Goal: Information Seeking & Learning: Learn about a topic

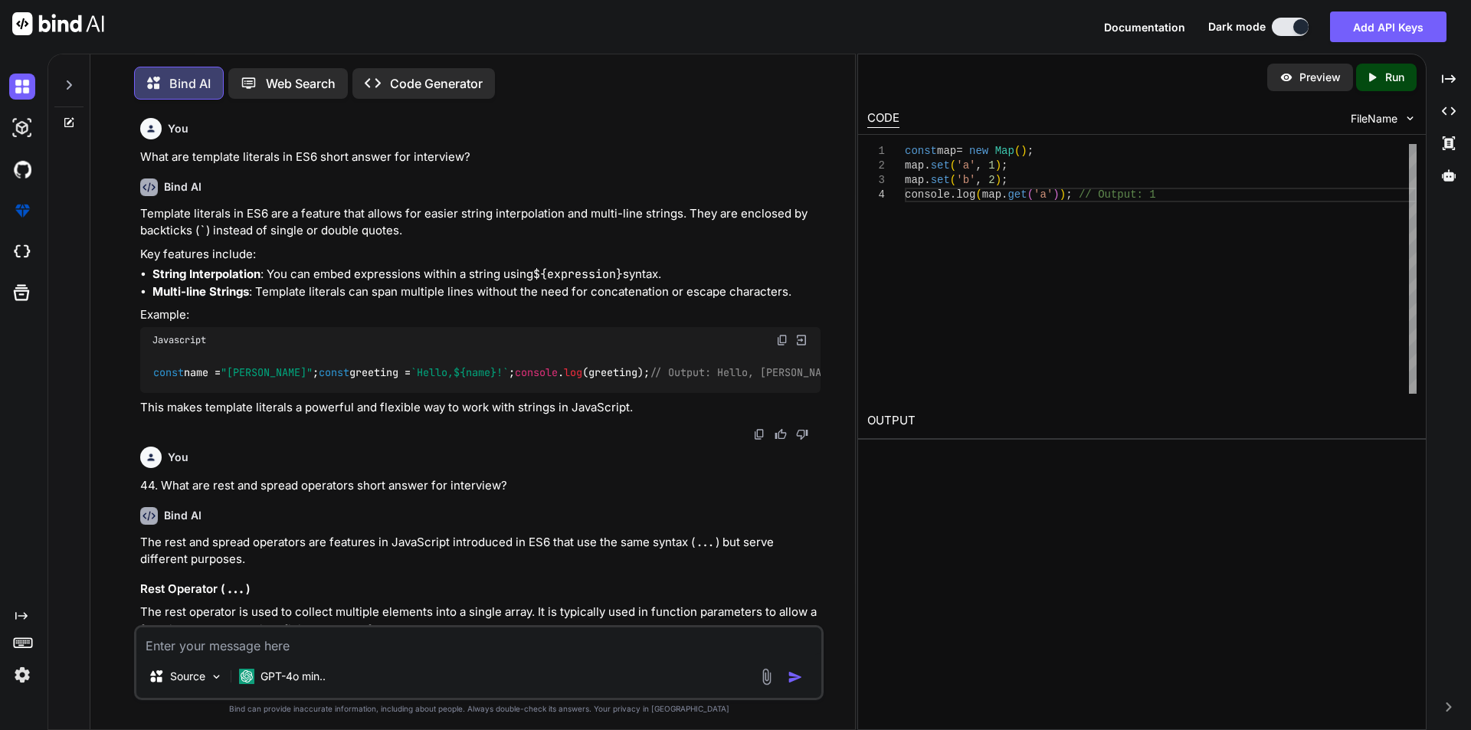
scroll to position [5669, 0]
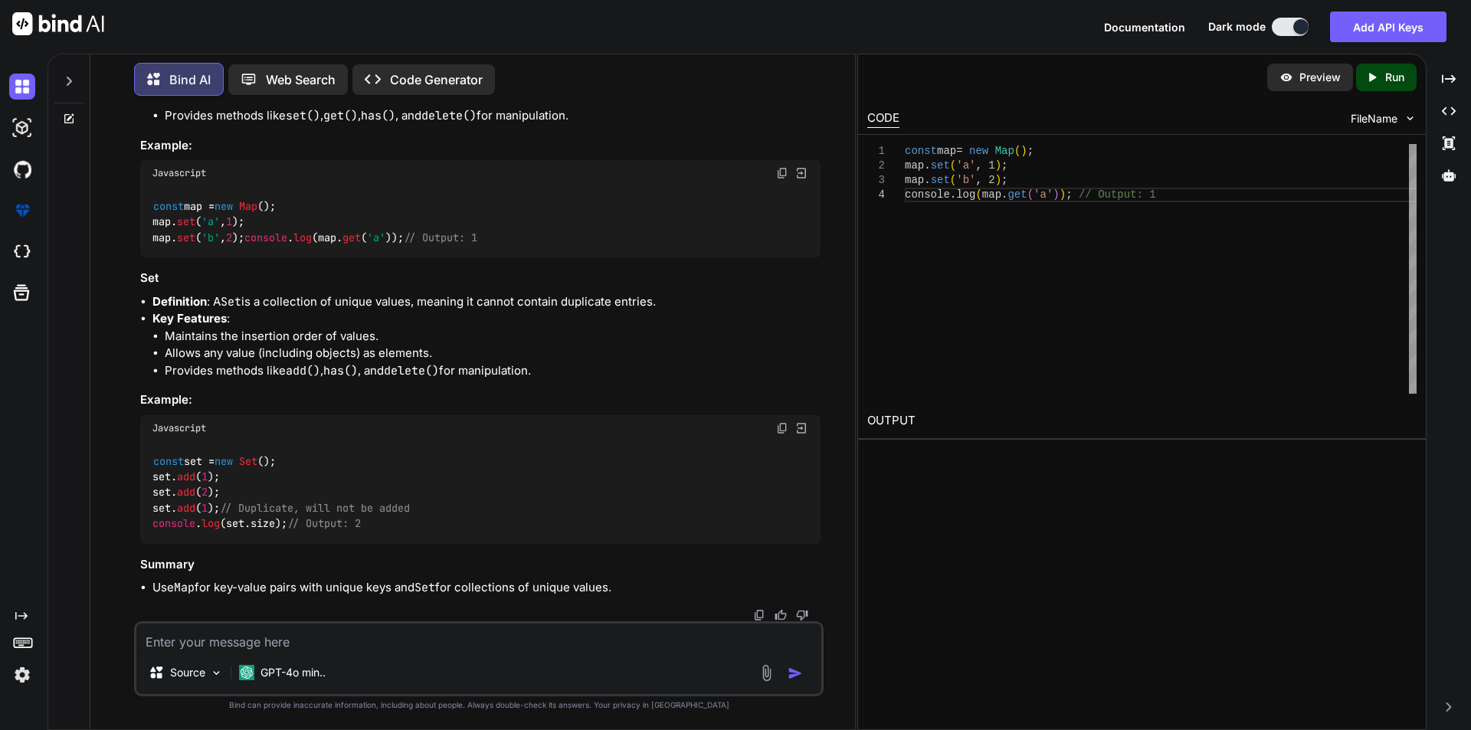
type textarea "What is a rate limit short answer for interview? Ans:- Rate limit is a middlewa…"
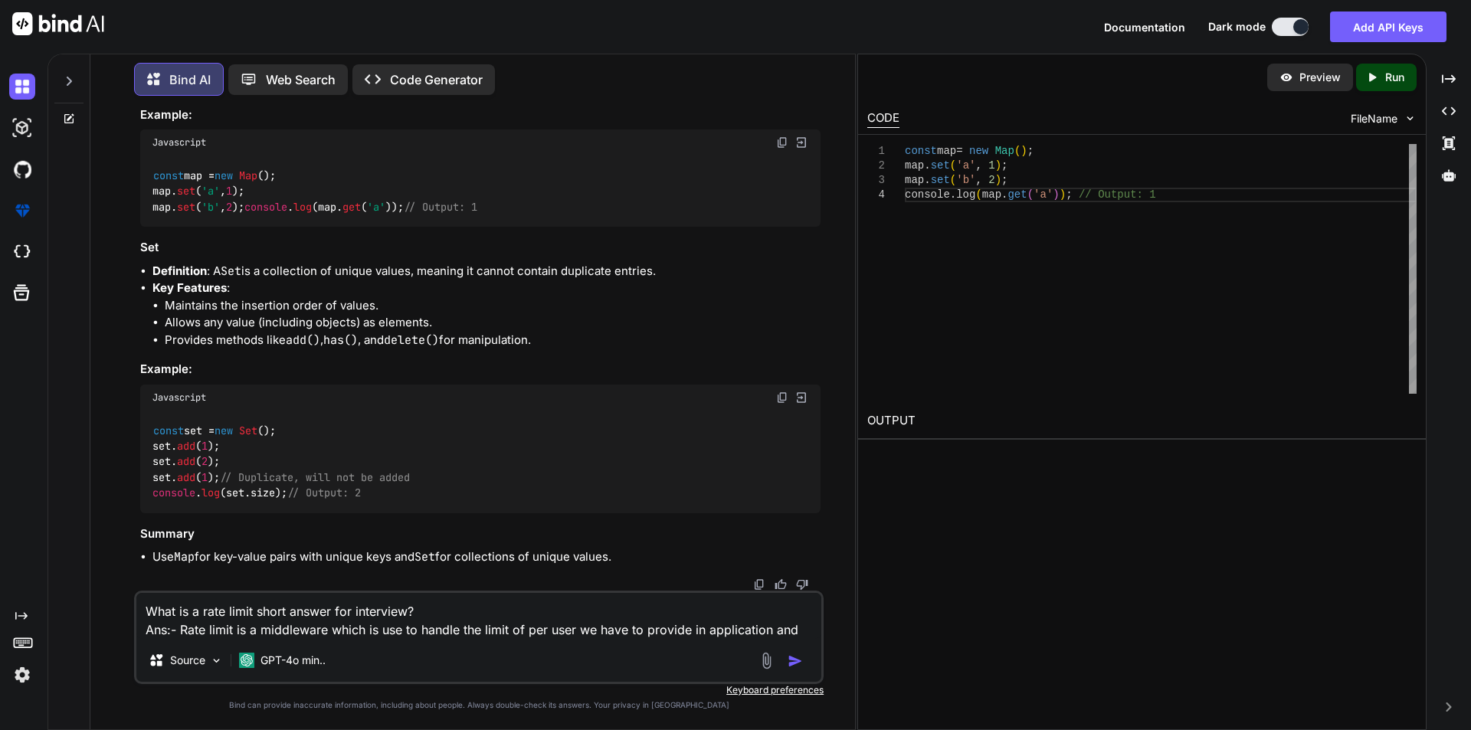
type textarea "x"
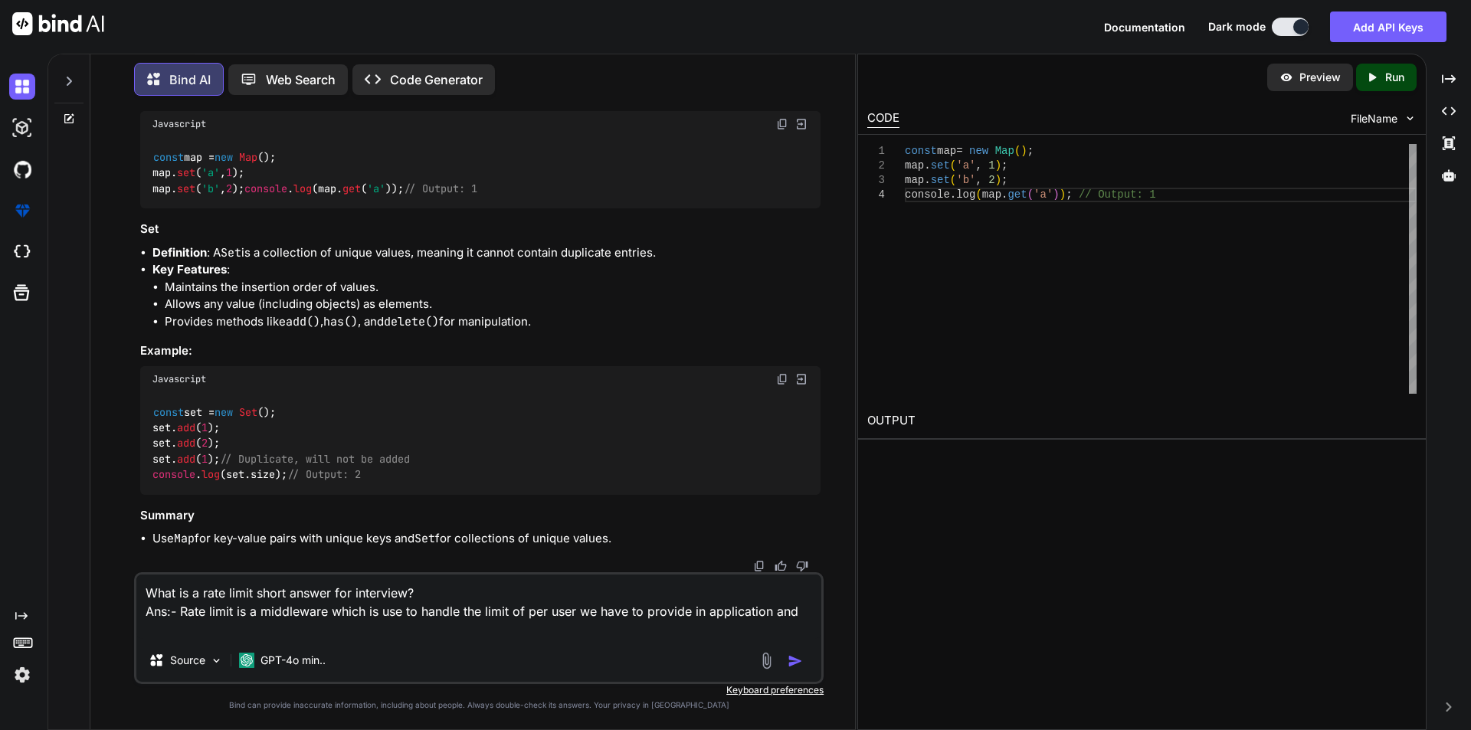
type textarea "What is a rate limit short answer for interview? Ans:- Rate limit is a middlewa…"
type textarea "x"
type textarea "What is a rate limit short answer for interview? Ans:- Rate limit is a middlewa…"
type textarea "x"
type textarea "What is a rate limit short answer for interview? Ans:- Rate limit is a middlewa…"
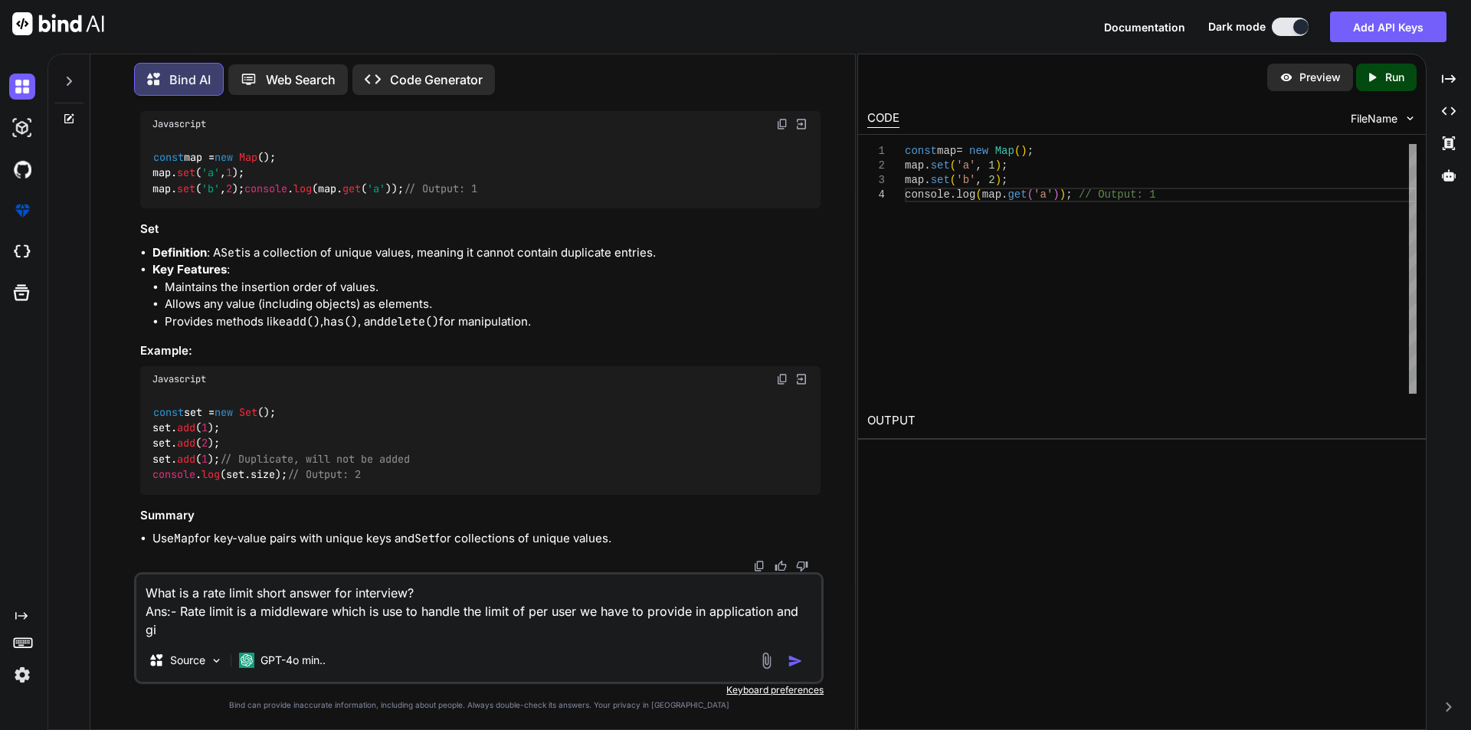
type textarea "x"
type textarea "What is a rate limit short answer for interview? Ans:- Rate limit is a middlewa…"
type textarea "x"
type textarea "What is a rate limit short answer for interview? Ans:- Rate limit is a middlewa…"
type textarea "x"
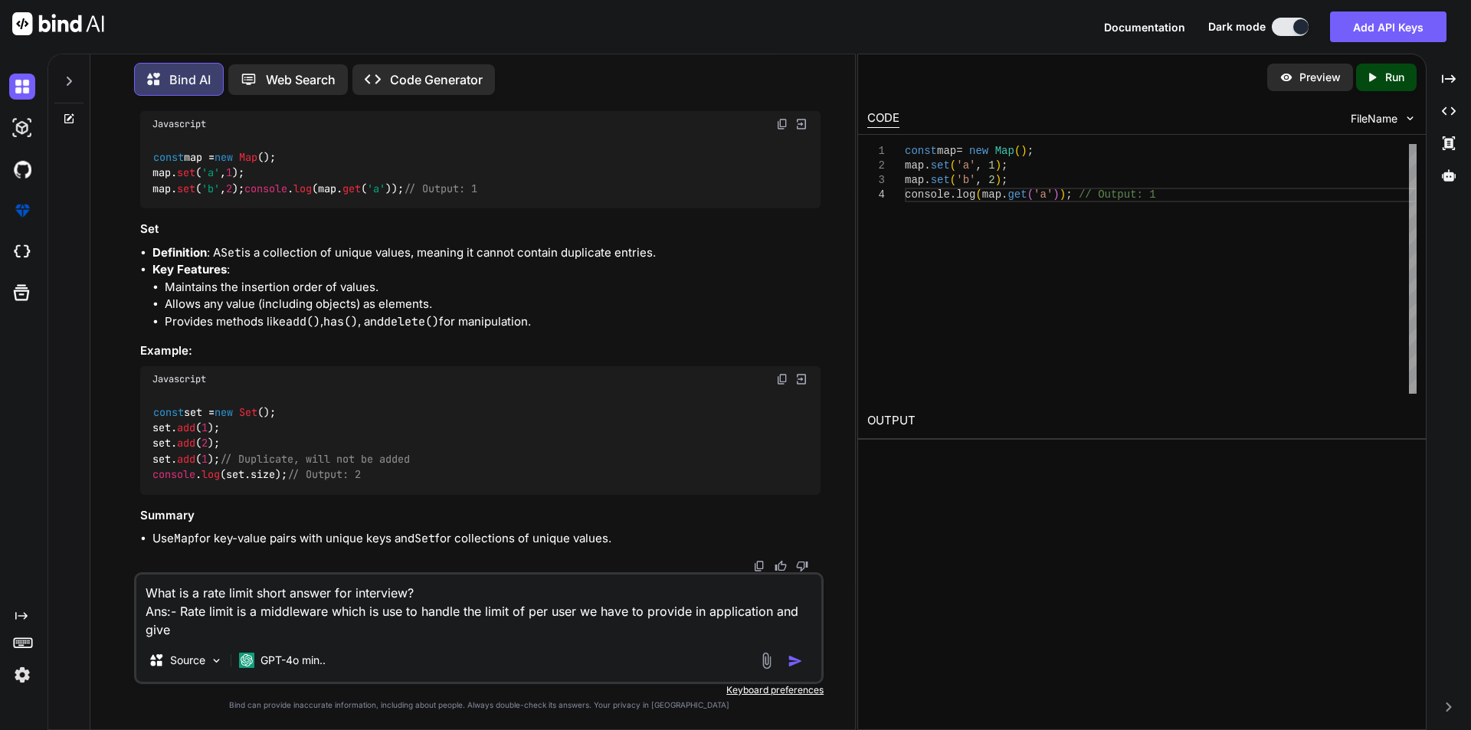
type textarea "What is a rate limit short answer for interview? Ans:- Rate limit is a middlewa…"
type textarea "x"
type textarea "What is a rate limit short answer for interview? Ans:- Rate limit is a middlewa…"
type textarea "x"
type textarea "What is a rate limit short answer for interview? Ans:- Rate limit is a middlewa…"
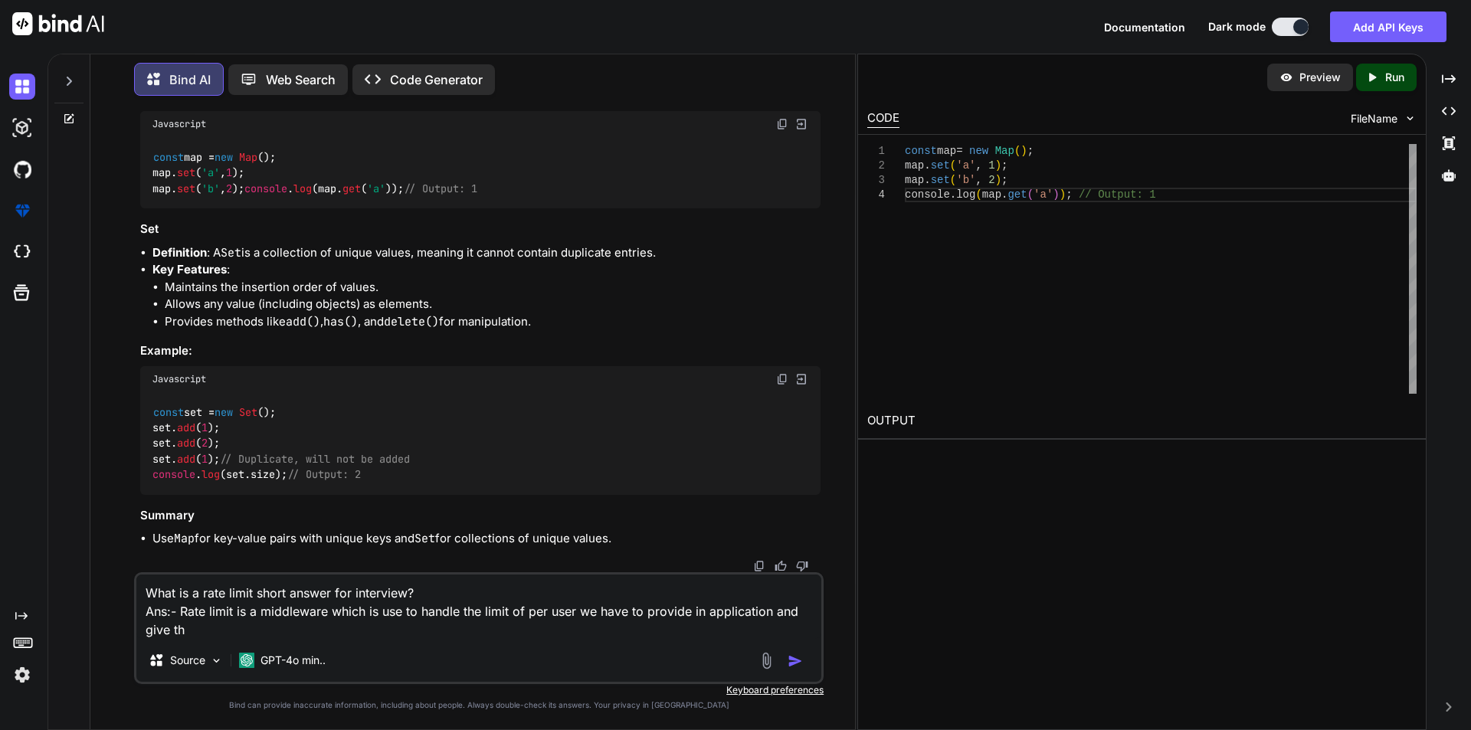
type textarea "x"
type textarea "What is a rate limit short answer for interview? Ans:- Rate limit is a middlewa…"
type textarea "x"
type textarea "What is a rate limit short answer for interview? Ans:- Rate limit is a middlewa…"
type textarea "x"
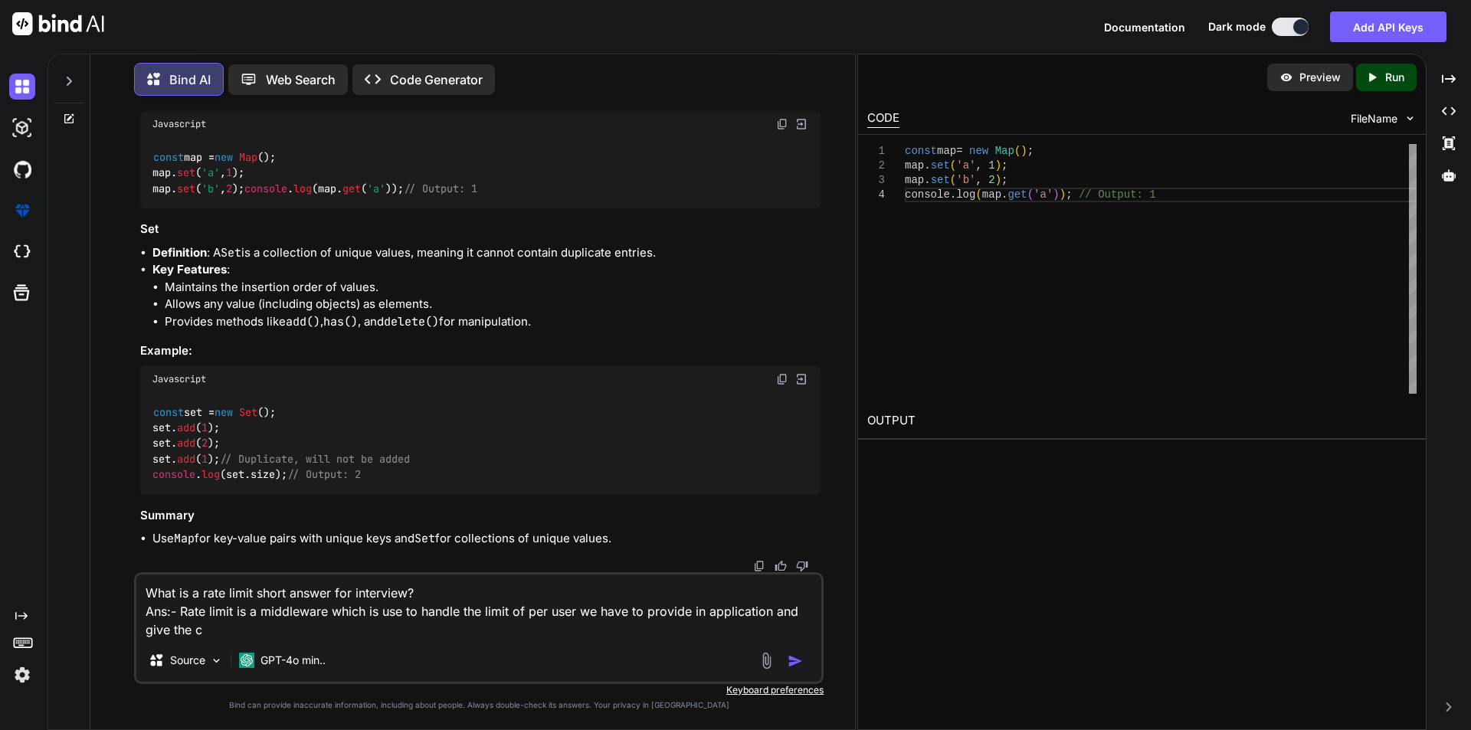
type textarea "What is a rate limit short answer for interview? Ans:- Rate limit is a middlewa…"
type textarea "x"
type textarea "What is a rate limit short answer for interview? Ans:- Rate limit is a middlewa…"
type textarea "x"
type textarea "What is a rate limit short answer for interview? Ans:- Rate limit is a middlewa…"
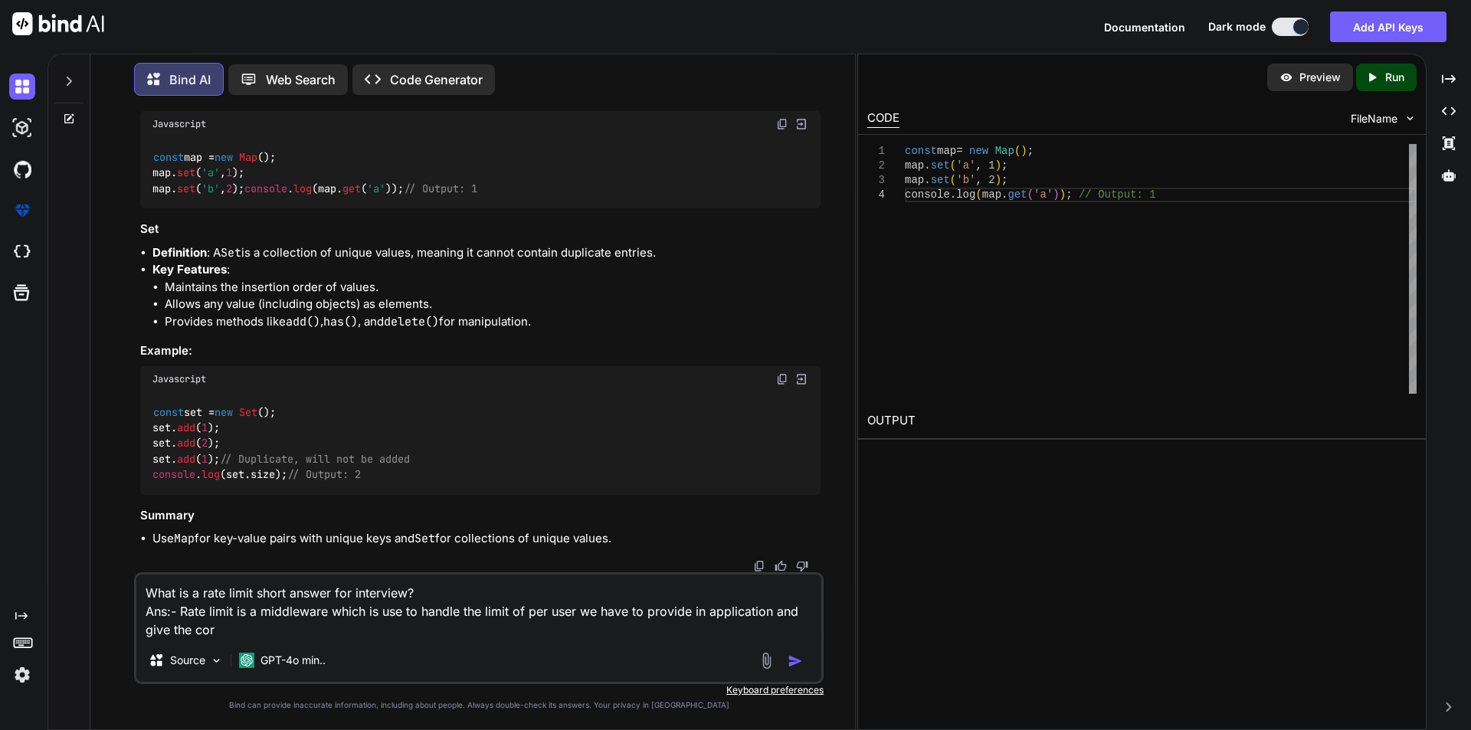
type textarea "x"
type textarea "What is a rate limit short answer for interview? Ans:- Rate limit is a middlewa…"
type textarea "x"
type textarea "What is a rate limit short answer for interview? Ans:- Rate limit is a middlewa…"
type textarea "x"
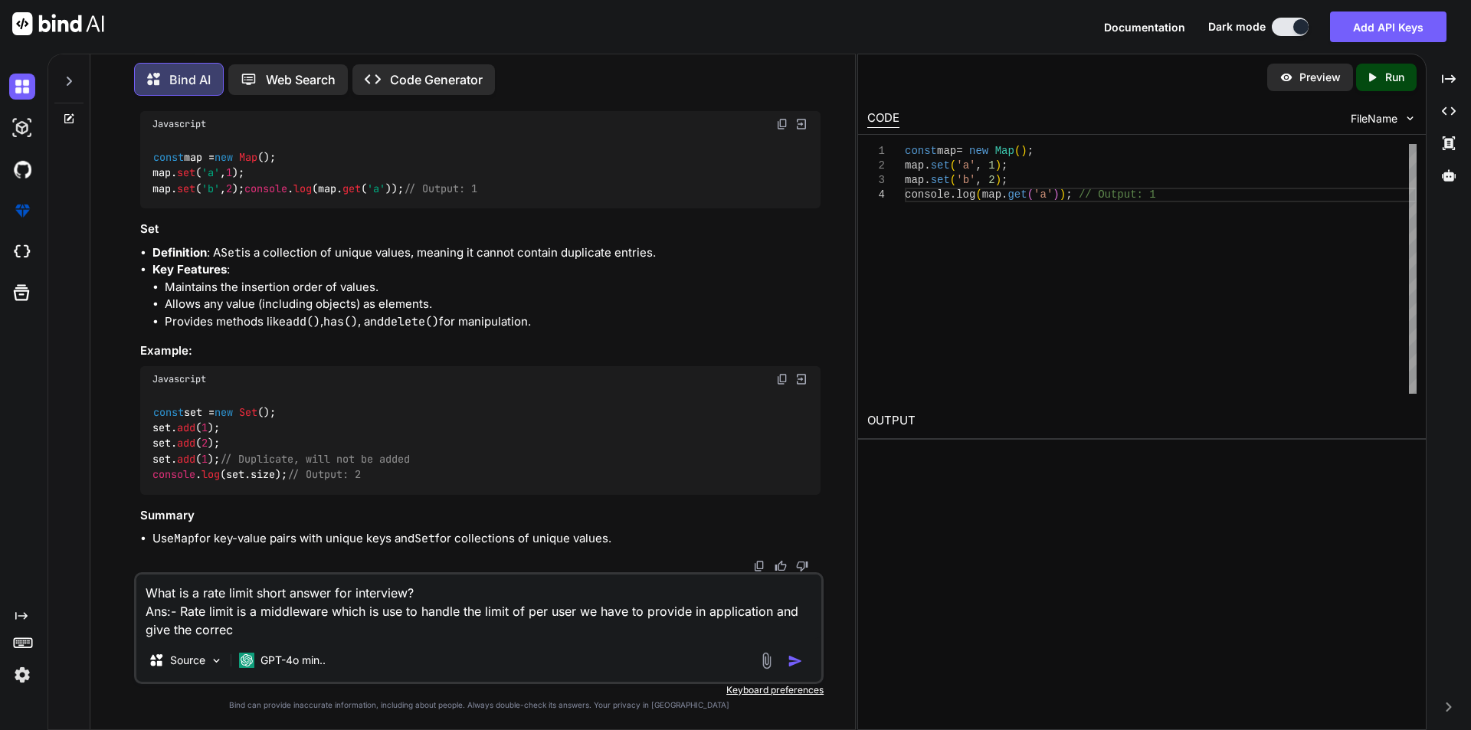
type textarea "What is a rate limit short answer for interview? Ans:- Rate limit is a middlewa…"
type textarea "x"
type textarea "What is a rate limit short answer for interview? Ans:- Rate limit is a middlewa…"
type textarea "x"
type textarea "What is a rate limit short answer for interview? Ans:- Rate limit is a middlewa…"
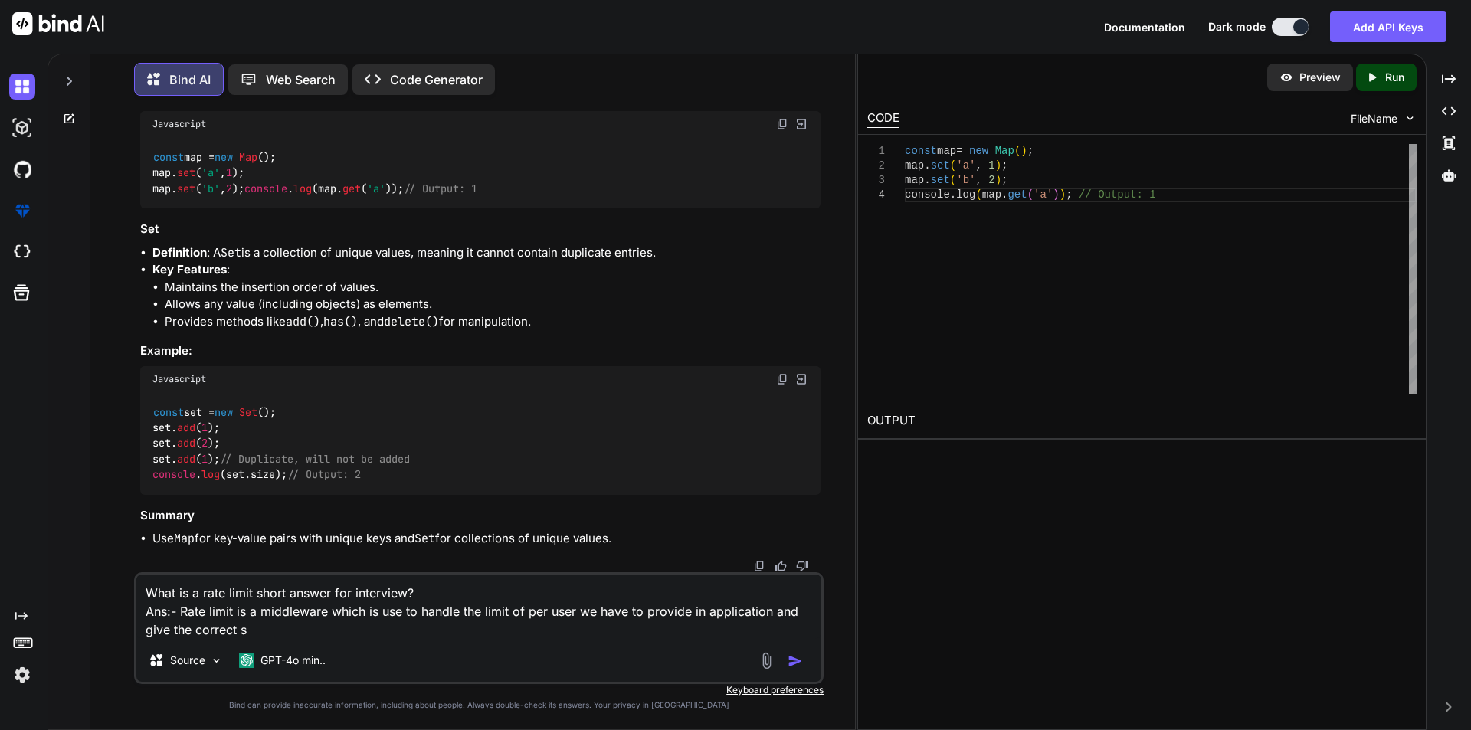
type textarea "x"
type textarea "What is a rate limit short answer for interview? Ans:- Rate limit is a middlewa…"
type textarea "x"
type textarea "What is a rate limit short answer for interview? Ans:- Rate limit is a middlewa…"
type textarea "x"
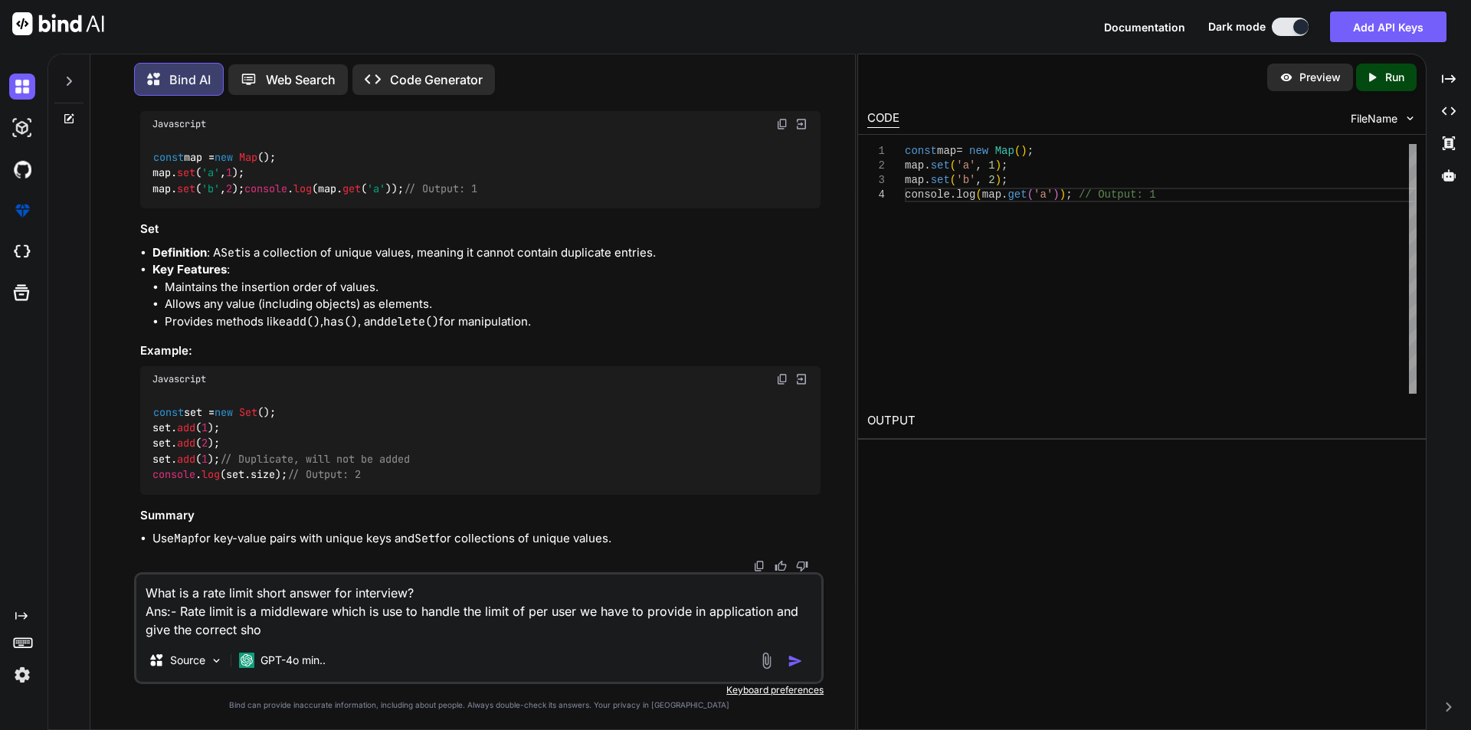
type textarea "What is a rate limit short answer for interview? Ans:- Rate limit is a middlewa…"
type textarea "x"
type textarea "What is a rate limit short answer for interview? Ans:- Rate limit is a middlewa…"
type textarea "x"
type textarea "What is a rate limit short answer for interview? Ans:- Rate limit is a middlewa…"
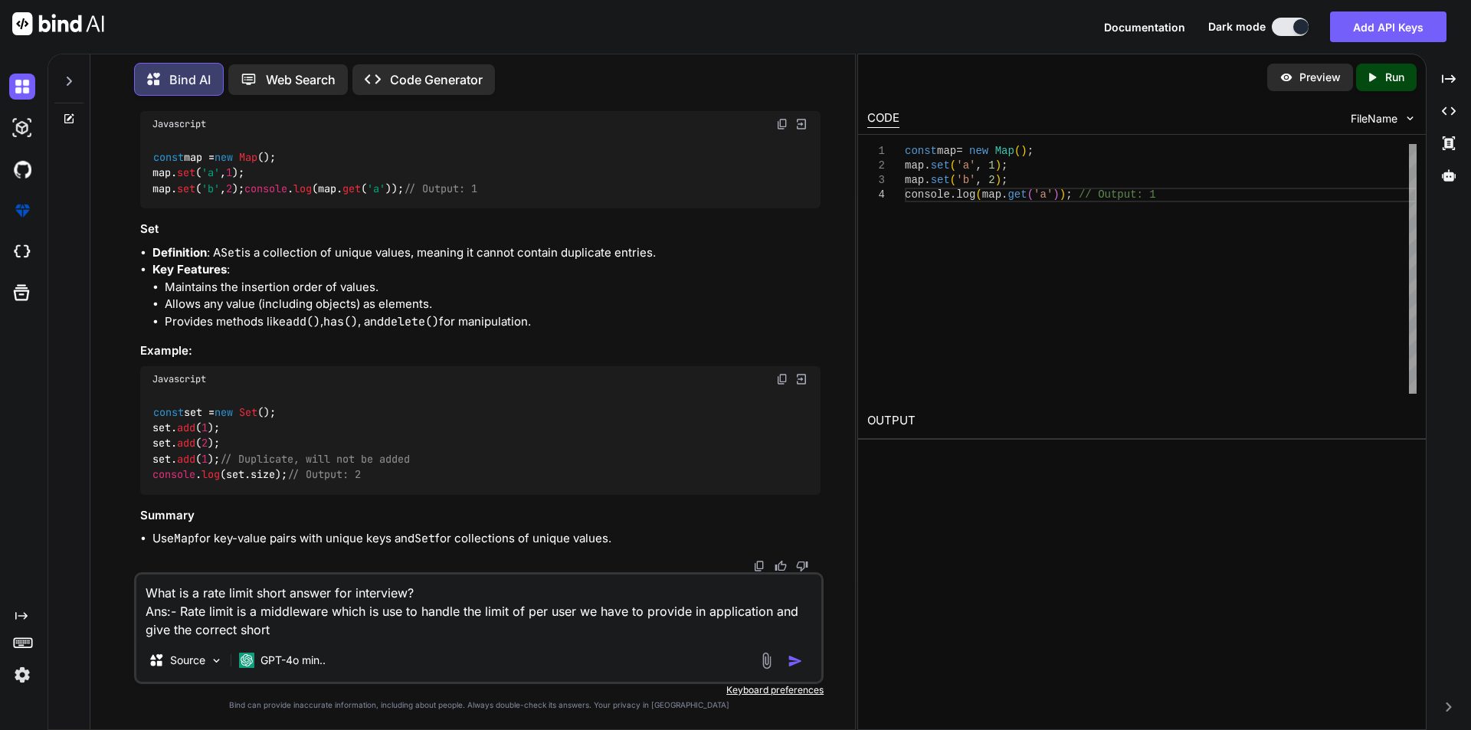
type textarea "x"
type textarea "What is a rate limit short answer for interview? Ans:- Rate limit is a middlewa…"
type textarea "x"
type textarea "What is a rate limit short answer for interview? Ans:- Rate limit is a middlewa…"
type textarea "x"
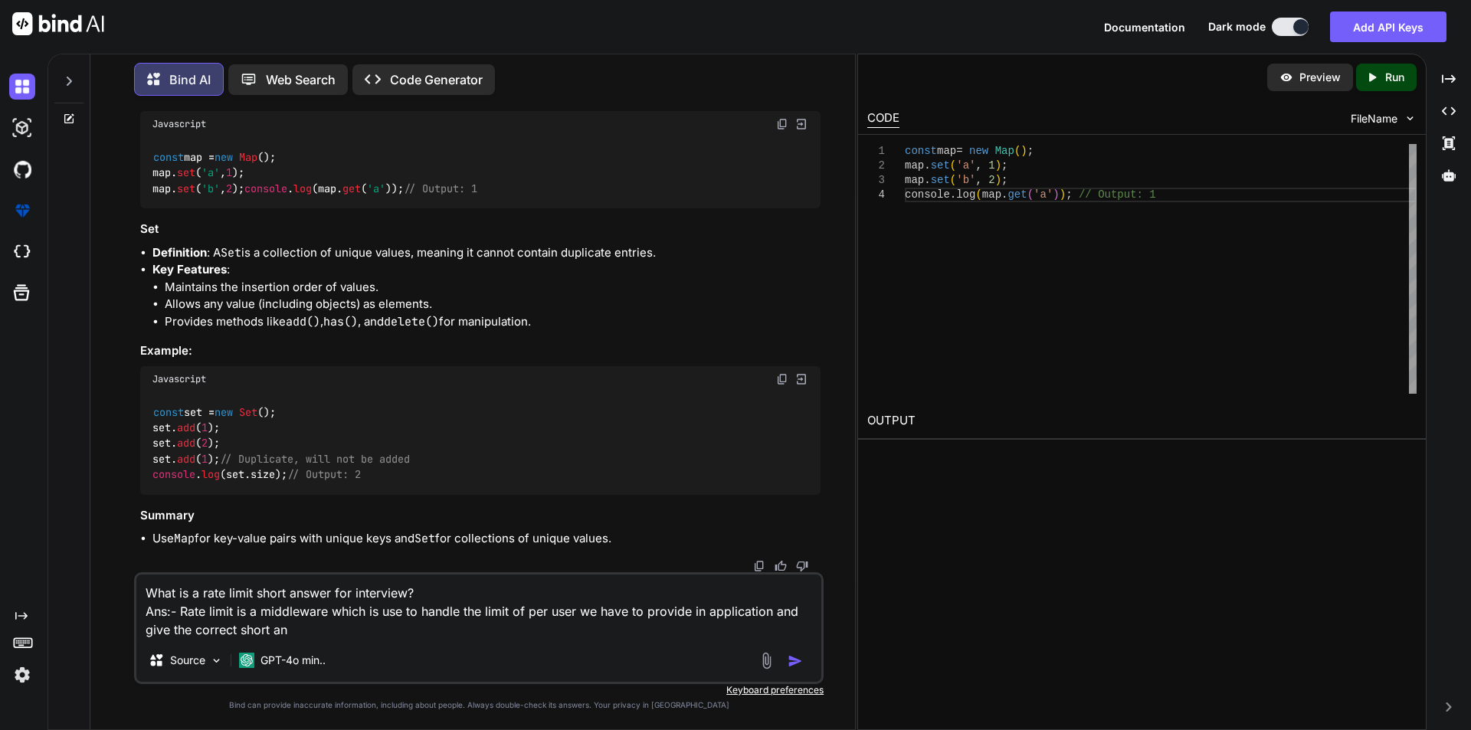
type textarea "What is a rate limit short answer for interview? Ans:- Rate limit is a middlewa…"
type textarea "x"
type textarea "What is a rate limit short answer for interview? Ans:- Rate limit is a middlewa…"
type textarea "x"
type textarea "What is a rate limit short answer for interview? Ans:- Rate limit is a middlewa…"
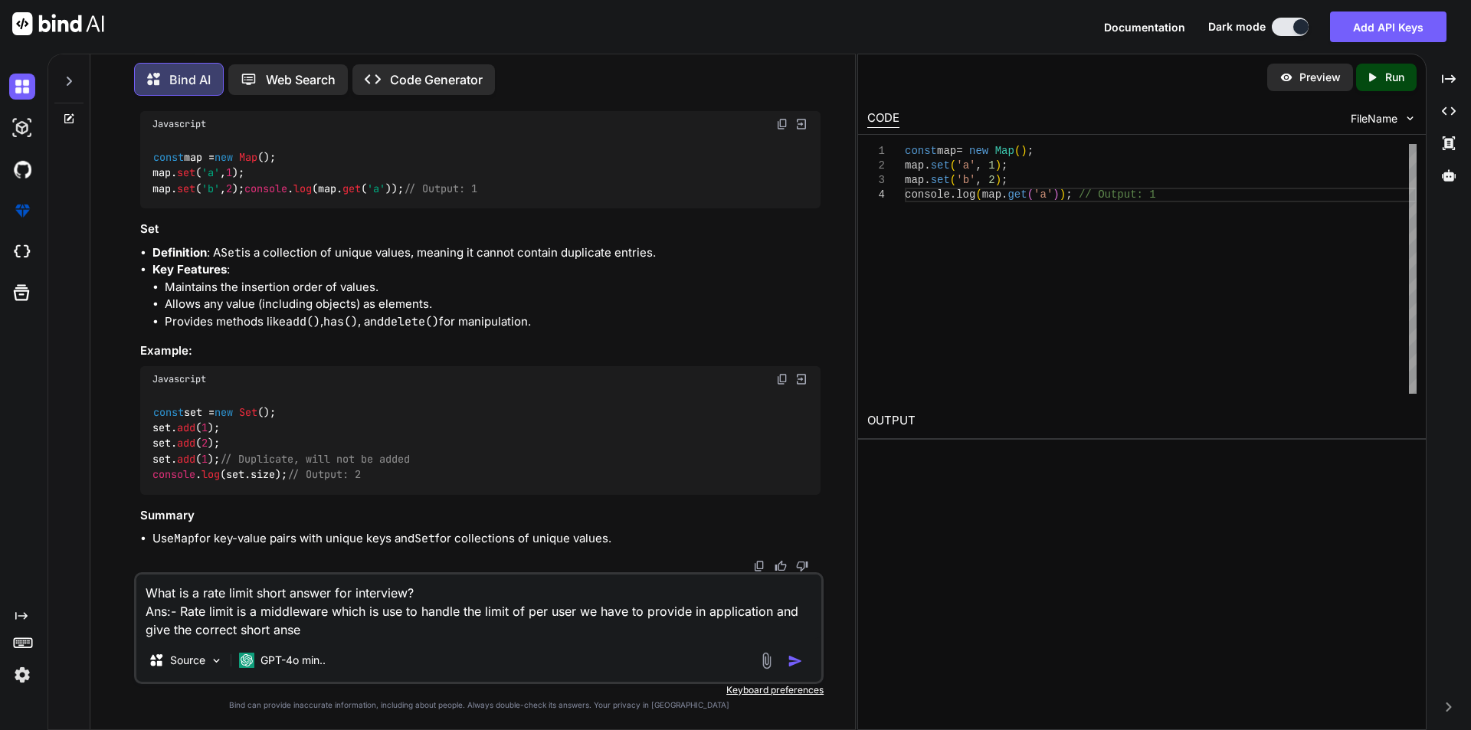
type textarea "x"
type textarea "What is a rate limit short answer for interview? Ans:- Rate limit is a middlewa…"
type textarea "x"
type textarea "What is a rate limit short answer for interview? Ans:- Rate limit is a middlewa…"
type textarea "x"
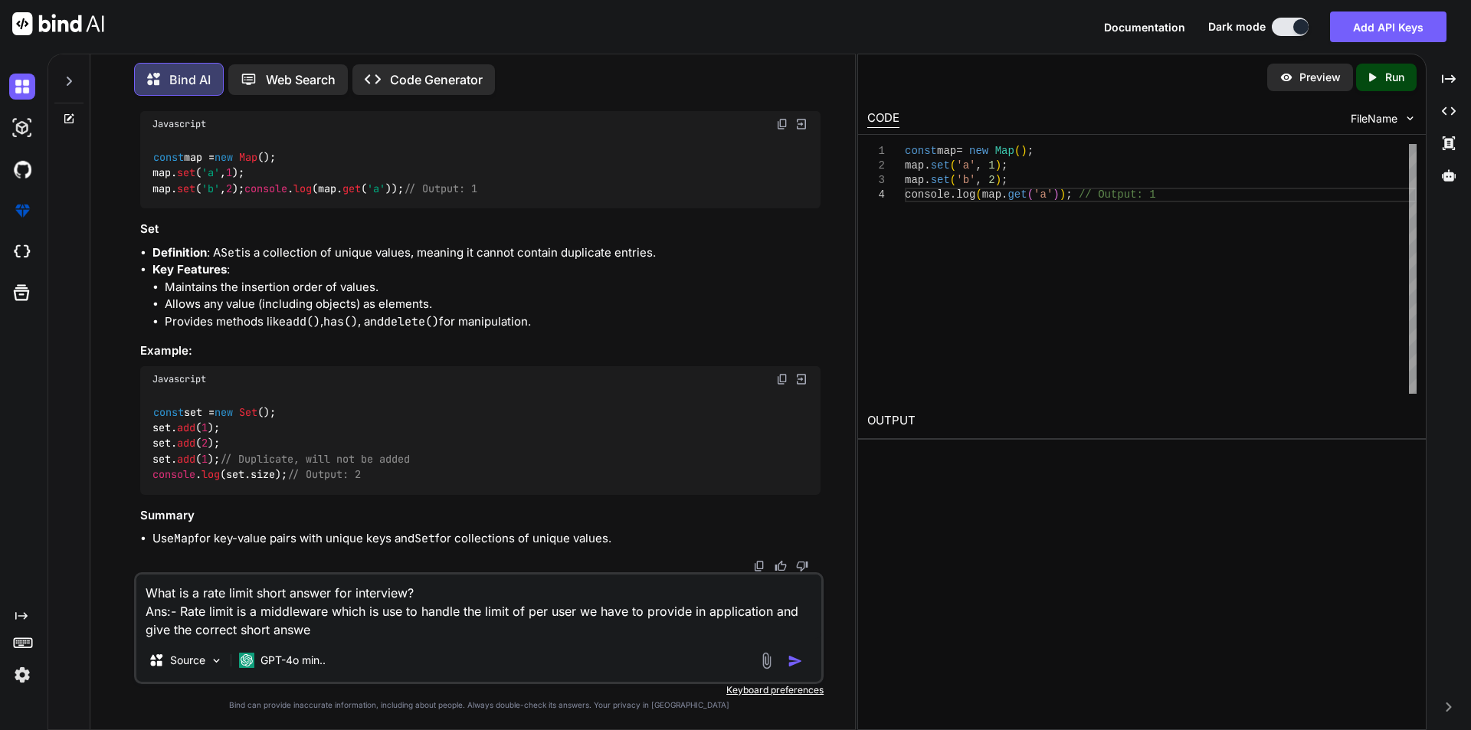
type textarea "What is a rate limit short answer for interview? Ans:- Rate limit is a middlewa…"
type textarea "x"
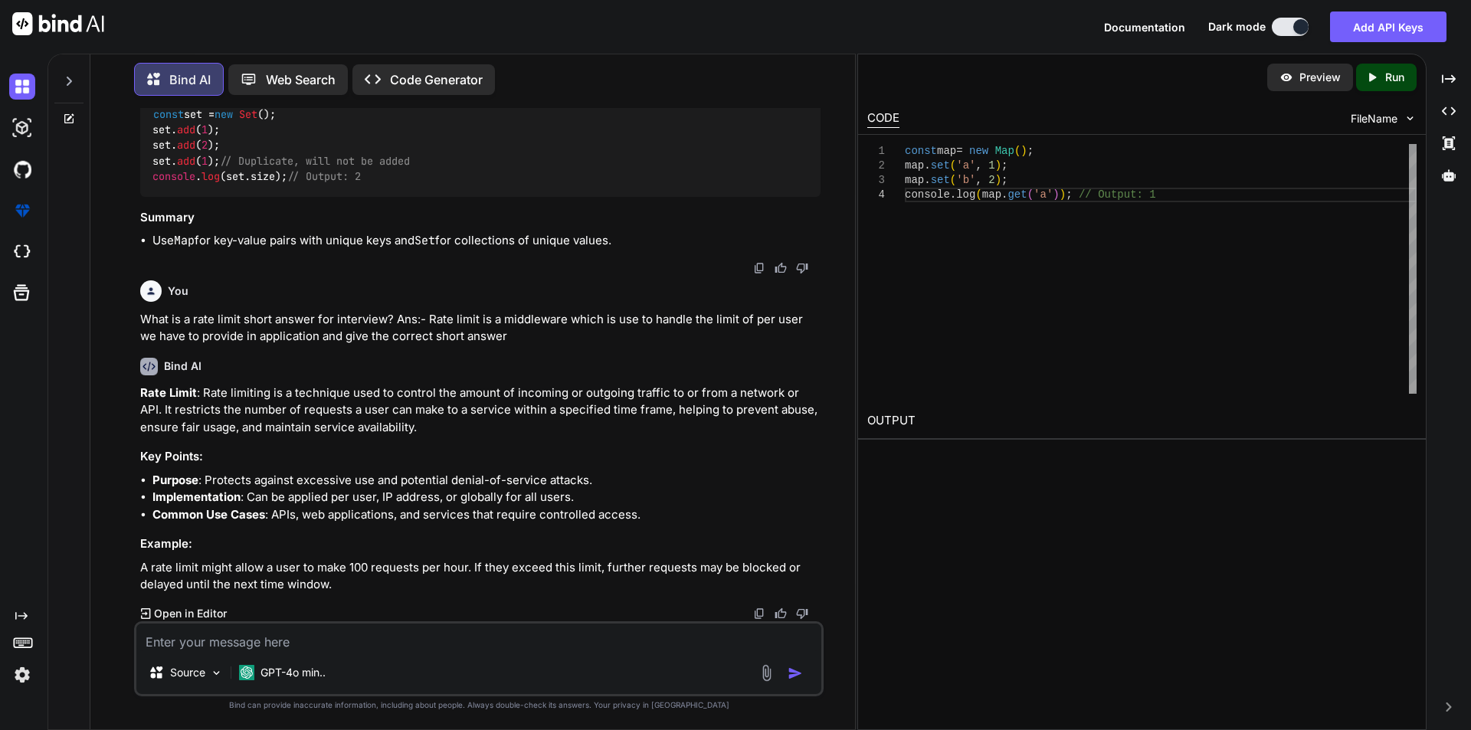
scroll to position [6170, 0]
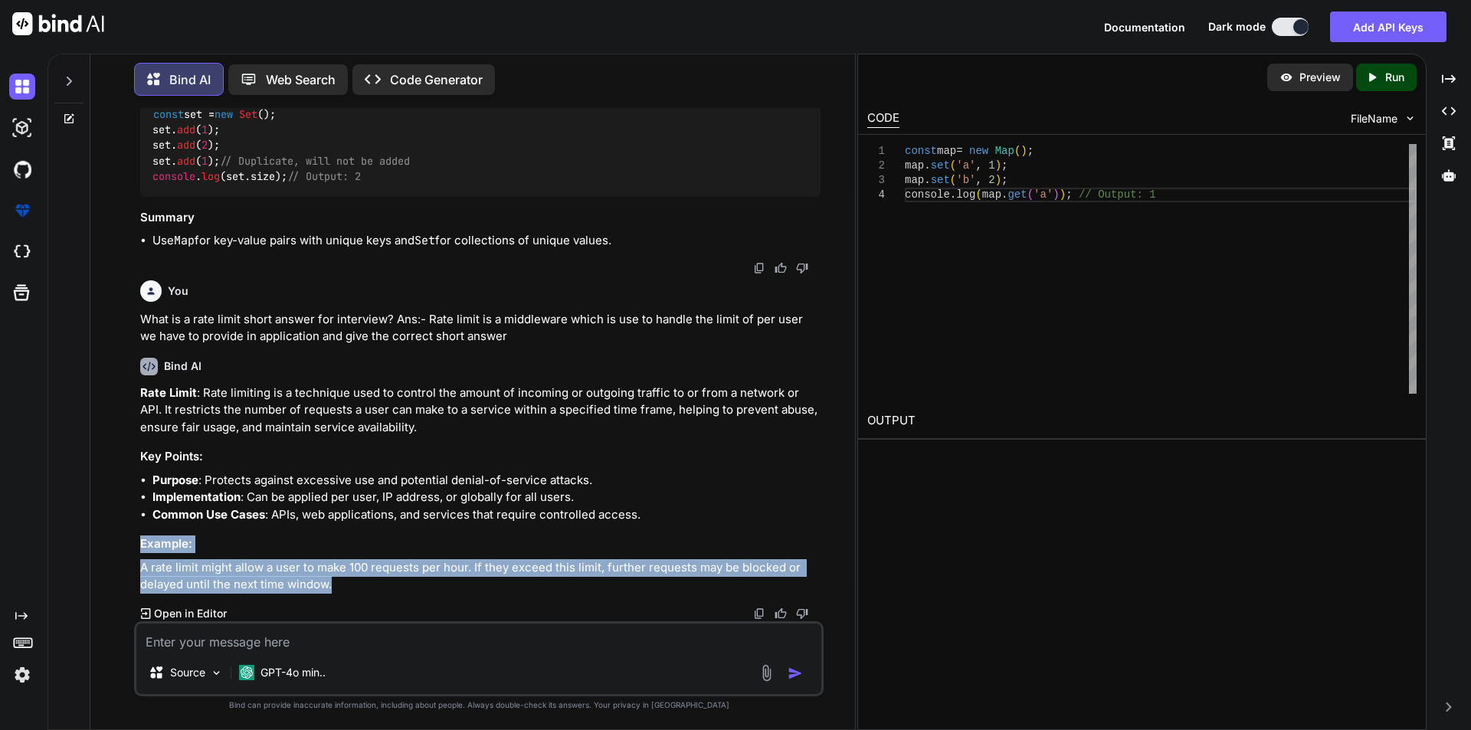
drag, startPoint x: 139, startPoint y: 541, endPoint x: 336, endPoint y: 581, distance: 200.9
click at [336, 581] on div "Rate Limit : Rate limiting is a technique used to control the amount of incomin…" at bounding box center [480, 489] width 680 height 209
copy div "Example: A rate limit might allow a user to make 100 requests per hour. If they…"
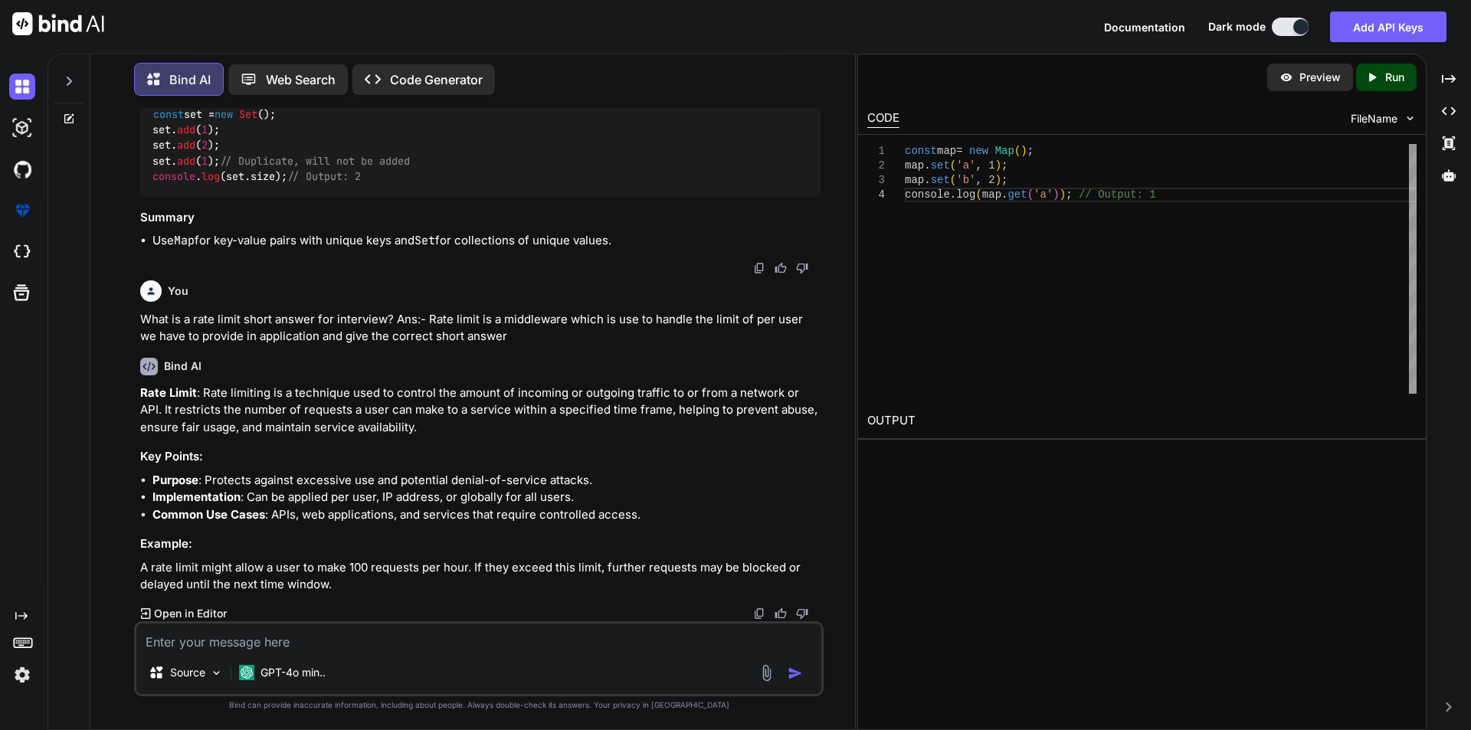
click at [461, 434] on p "Rate Limit : Rate limiting is a technique used to control the amount of incomin…" at bounding box center [480, 411] width 680 height 52
drag, startPoint x: 382, startPoint y: 498, endPoint x: 572, endPoint y: 503, distance: 190.1
click at [572, 503] on li "Implementation : Can be applied per user, IP address, or globally for all users." at bounding box center [486, 498] width 668 height 18
copy li "IP address, or globally for all users"
click at [527, 519] on li "Common Use Cases : APIs, web applications, and services that require controlled…" at bounding box center [486, 515] width 668 height 18
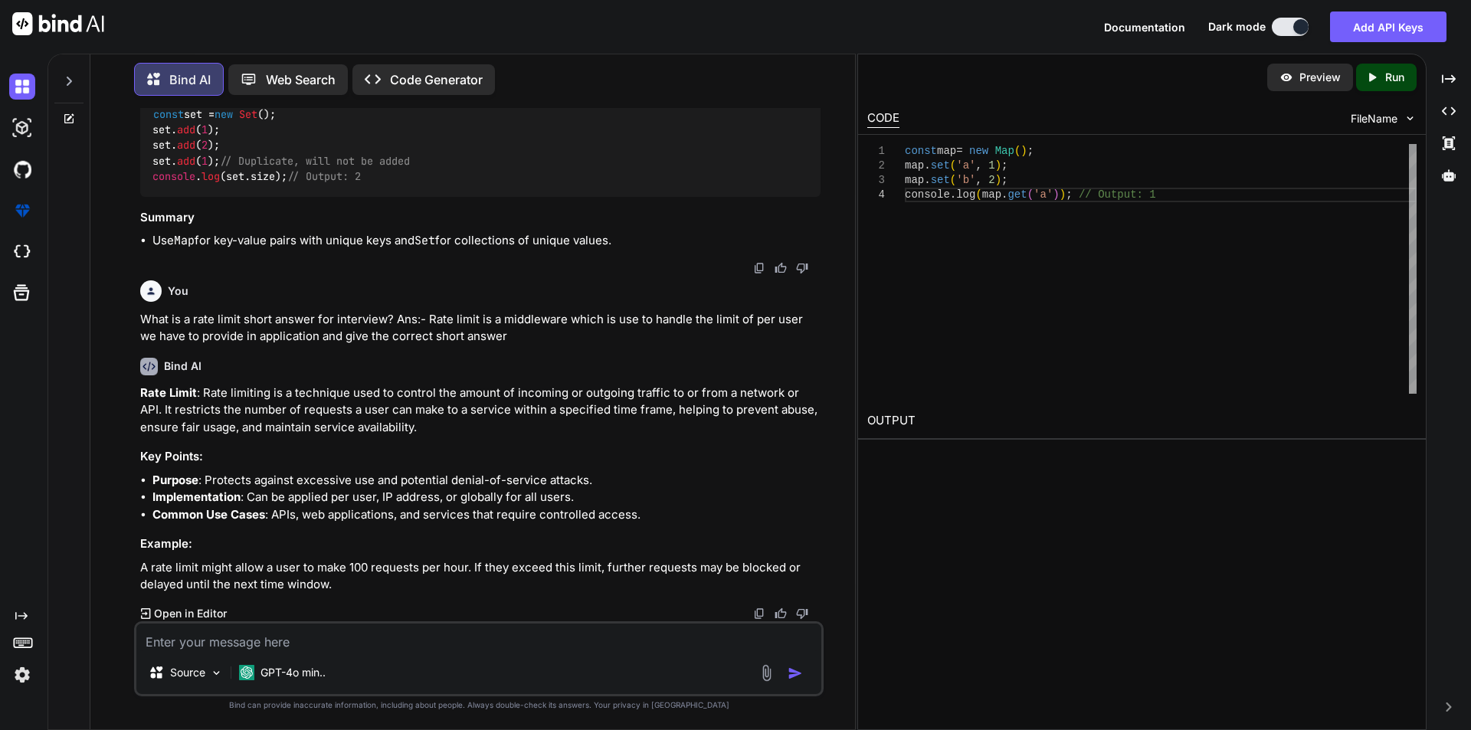
click at [609, 510] on li "Common Use Cases : APIs, web applications, and services that require controlled…" at bounding box center [486, 515] width 668 height 18
drag, startPoint x: 398, startPoint y: 512, endPoint x: 635, endPoint y: 513, distance: 236.8
click at [635, 513] on li "Common Use Cases : APIs, web applications, and services that require controlled…" at bounding box center [486, 515] width 668 height 18
copy li "and services that require controlled access"
click at [553, 466] on h3 "Key Points:" at bounding box center [480, 457] width 680 height 18
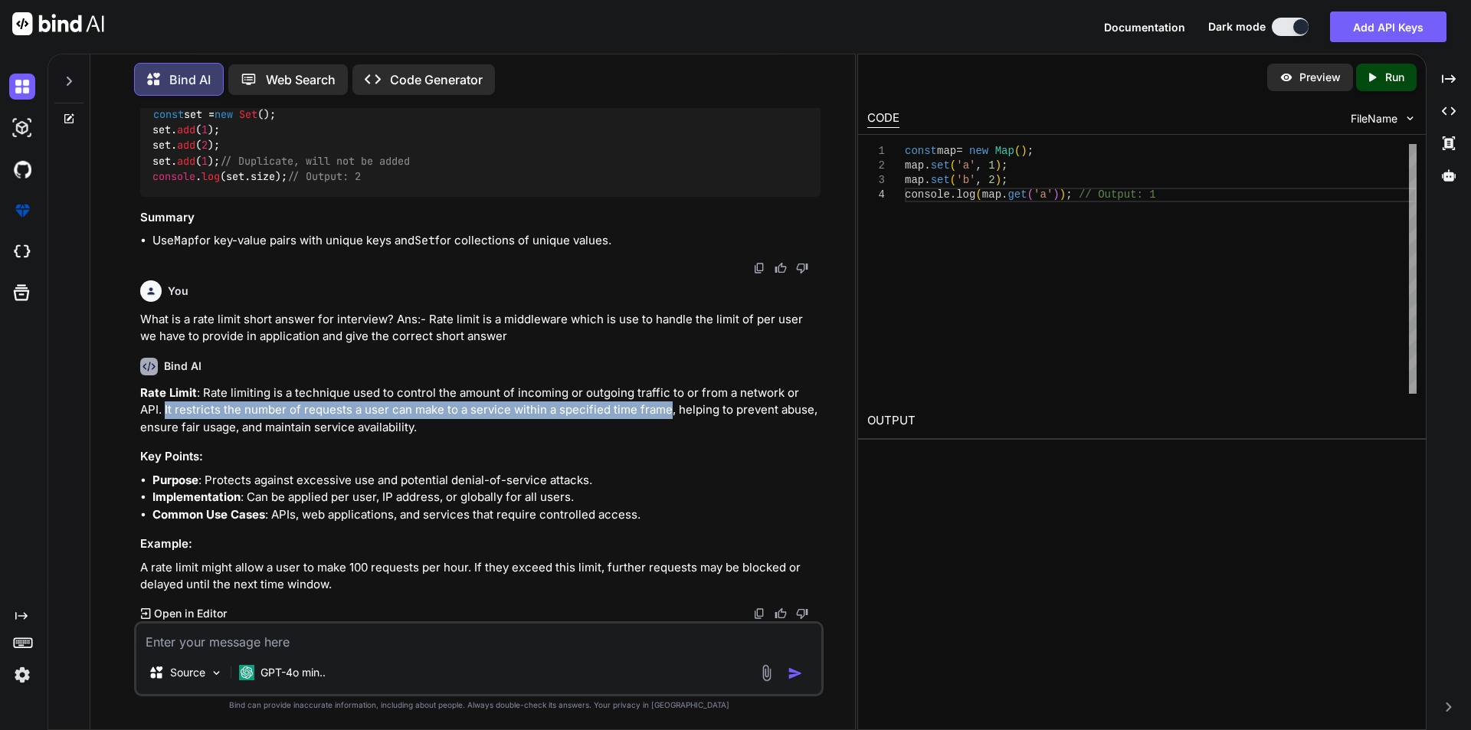
drag, startPoint x: 643, startPoint y: 411, endPoint x: 139, endPoint y: 407, distance: 504.2
click at [139, 407] on div "You What are template literals in ES6 short answer for interview? Bind AI Templ…" at bounding box center [480, 364] width 687 height 513
copy p "It restricts the number of requests a user can make to a service within a speci…"
click at [190, 398] on strong "Rate Limit" at bounding box center [168, 392] width 57 height 15
click at [221, 646] on textarea at bounding box center [478, 638] width 685 height 28
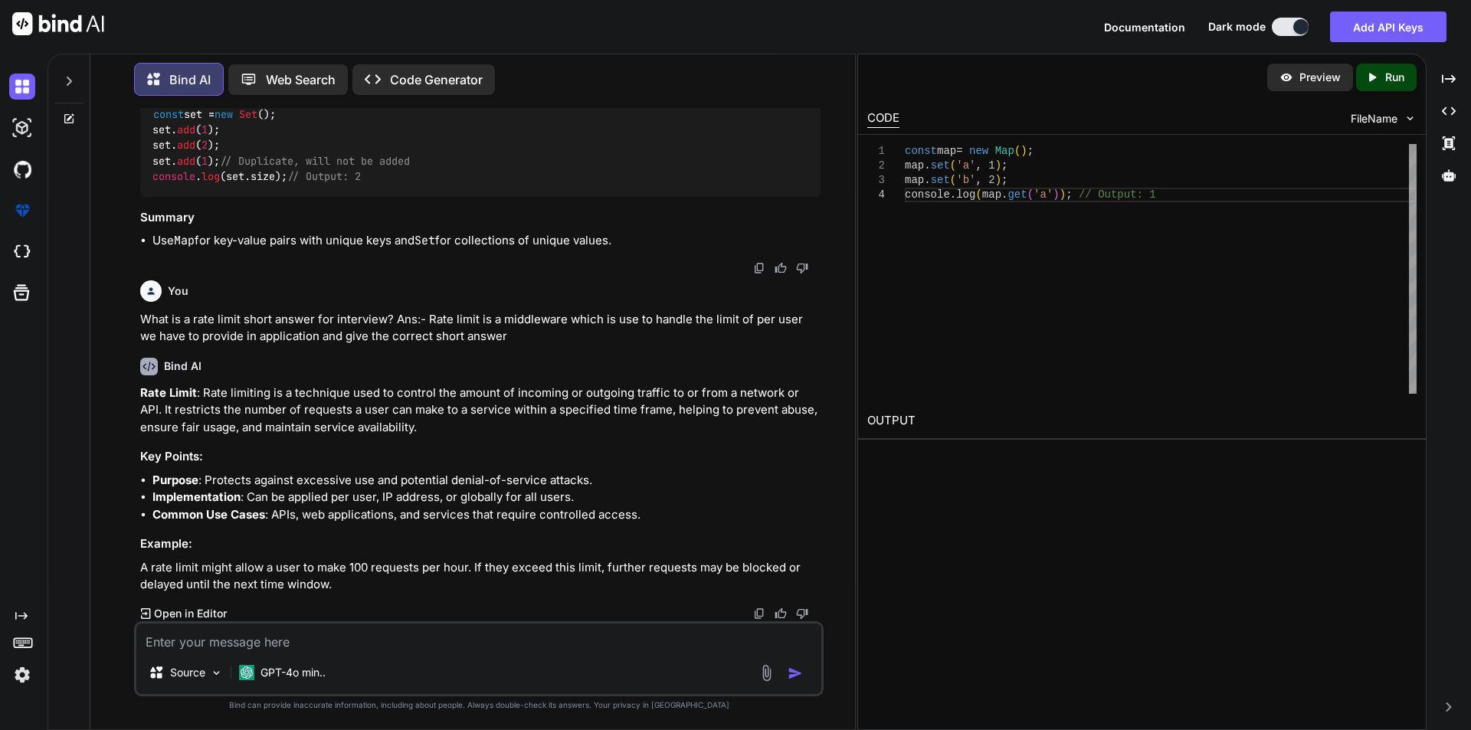
paste textarea "What are common security risks in Node.js applications short answer for intervi…"
type textarea "What are common security risks in Node.js applications short answer for intervi…"
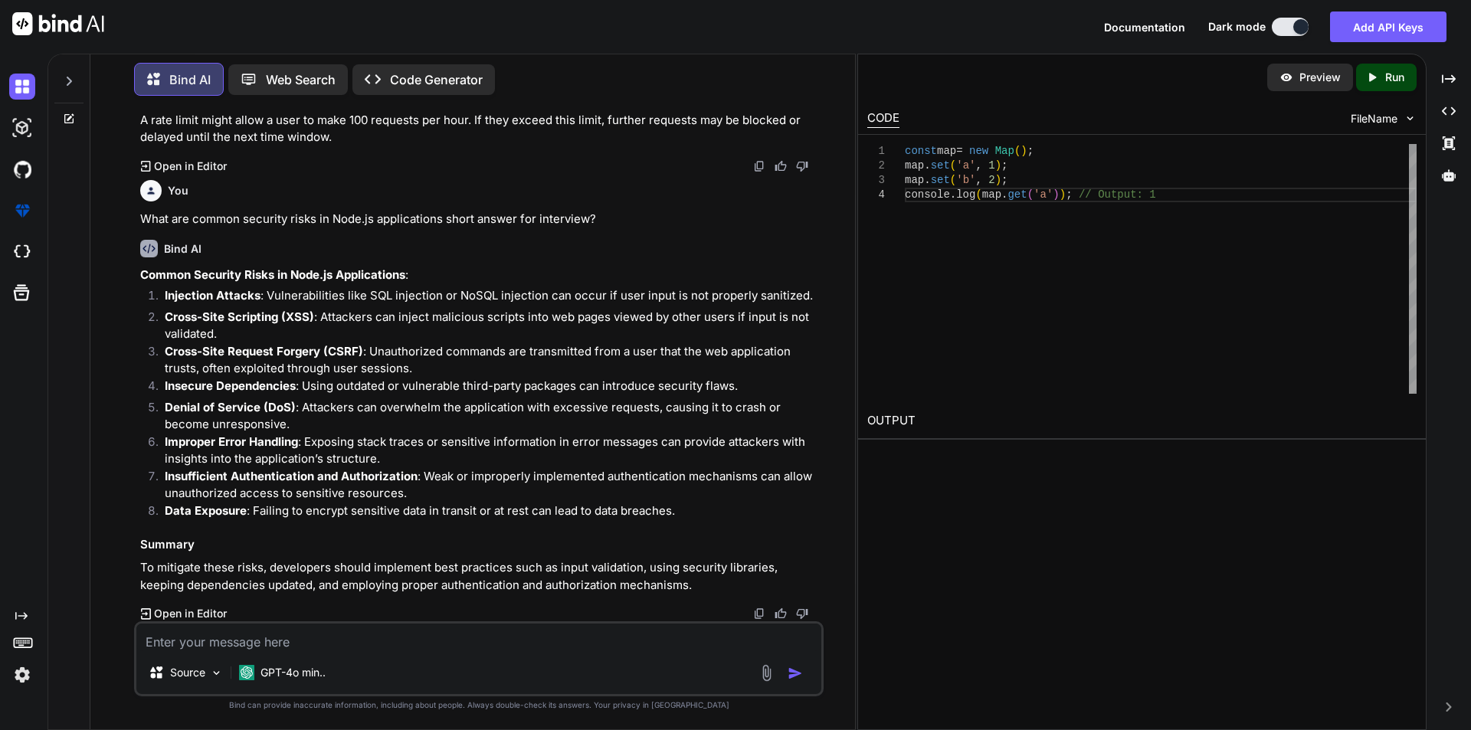
scroll to position [6618, 0]
click at [258, 296] on strong "Injection Attacks" at bounding box center [213, 295] width 96 height 15
drag, startPoint x: 258, startPoint y: 292, endPoint x: 162, endPoint y: 297, distance: 96.7
click at [162, 297] on li "Injection Attacks : Vulnerabilities like SQL injection or NoSQL injection can o…" at bounding box center [486, 297] width 668 height 21
copy strong "Injection Attacks"
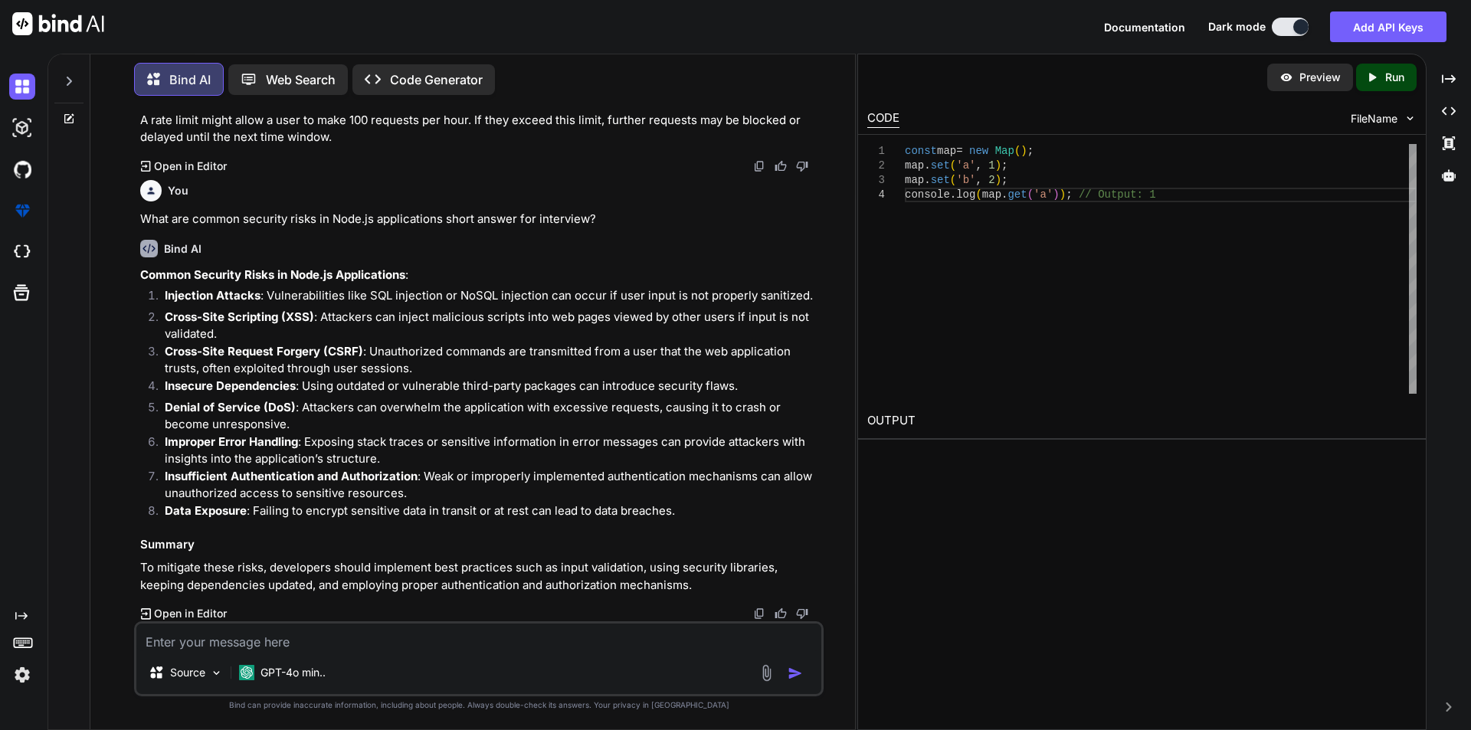
click at [247, 310] on strong "Cross-Site Scripting (XSS)" at bounding box center [239, 317] width 149 height 15
drag, startPoint x: 280, startPoint y: 316, endPoint x: 165, endPoint y: 317, distance: 115.7
click at [165, 317] on strong "Cross-Site Scripting (XSS)" at bounding box center [239, 317] width 149 height 15
copy strong "Cross-Site Scripting"
click at [369, 358] on p "Cross-Site Request Forgery (CSRF) : Unauthorized commands are transmitted from …" at bounding box center [493, 360] width 656 height 34
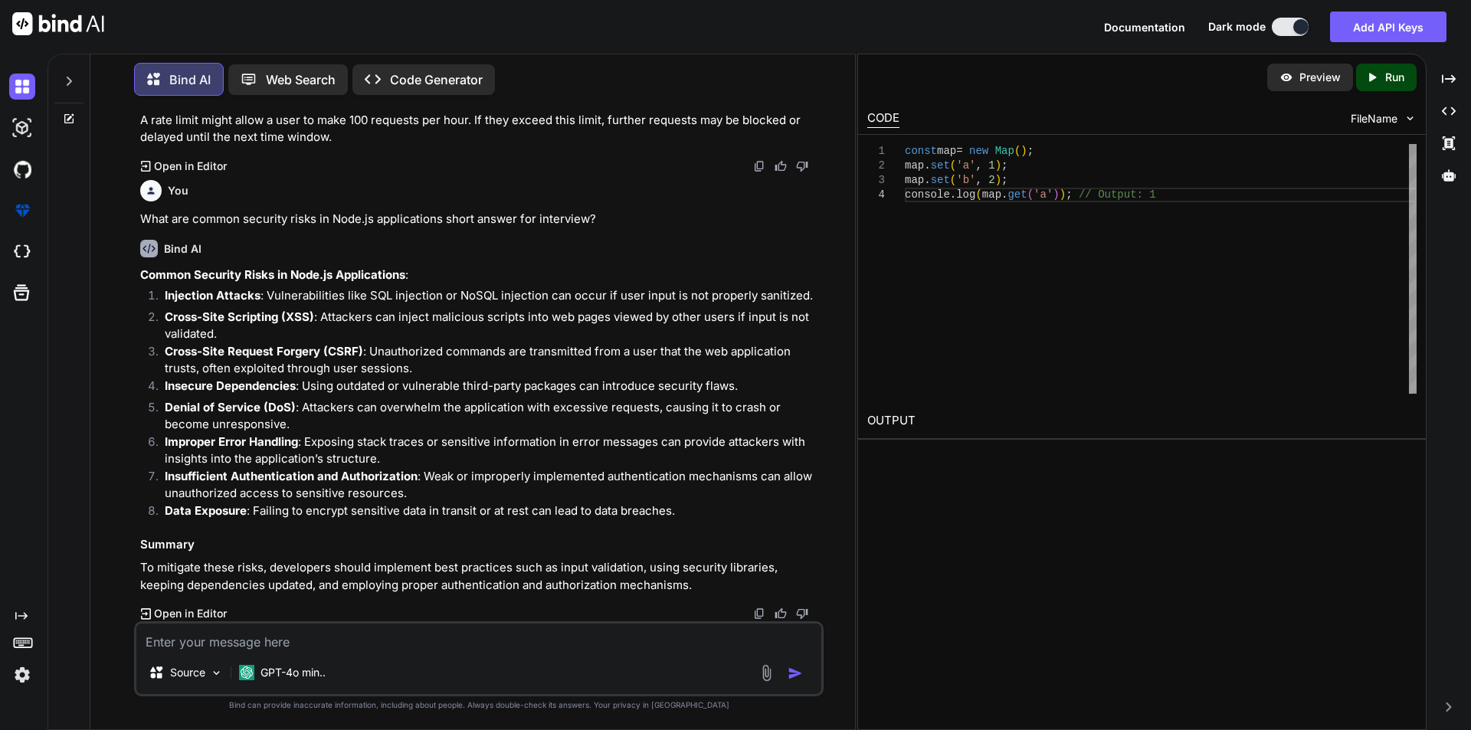
click at [223, 638] on textarea at bounding box center [478, 638] width 685 height 28
paste textarea "How do you prevent XSS in a Node.js/Express app short answer for interview?"
type textarea "How do you prevent XSS in a Node.js/Express app short answer for interview?"
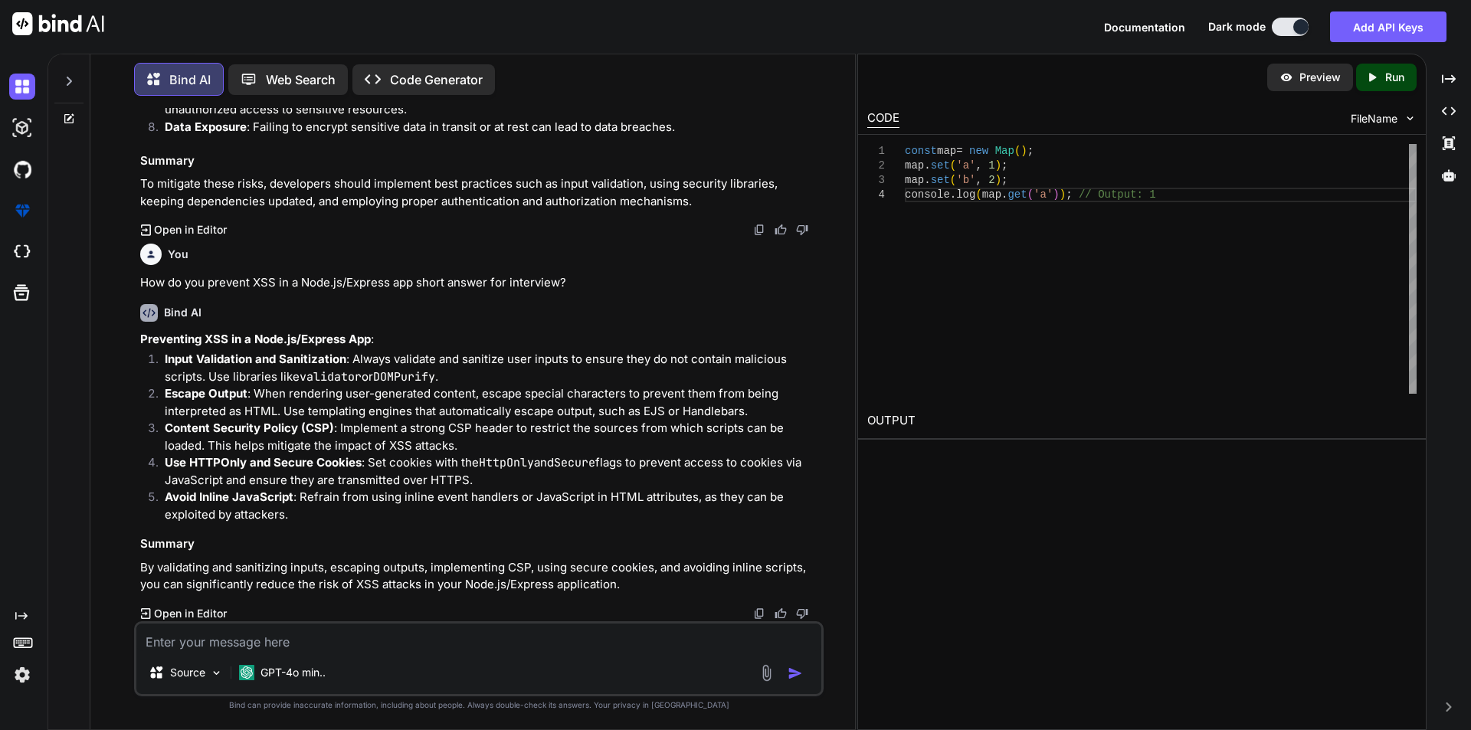
scroll to position [7001, 0]
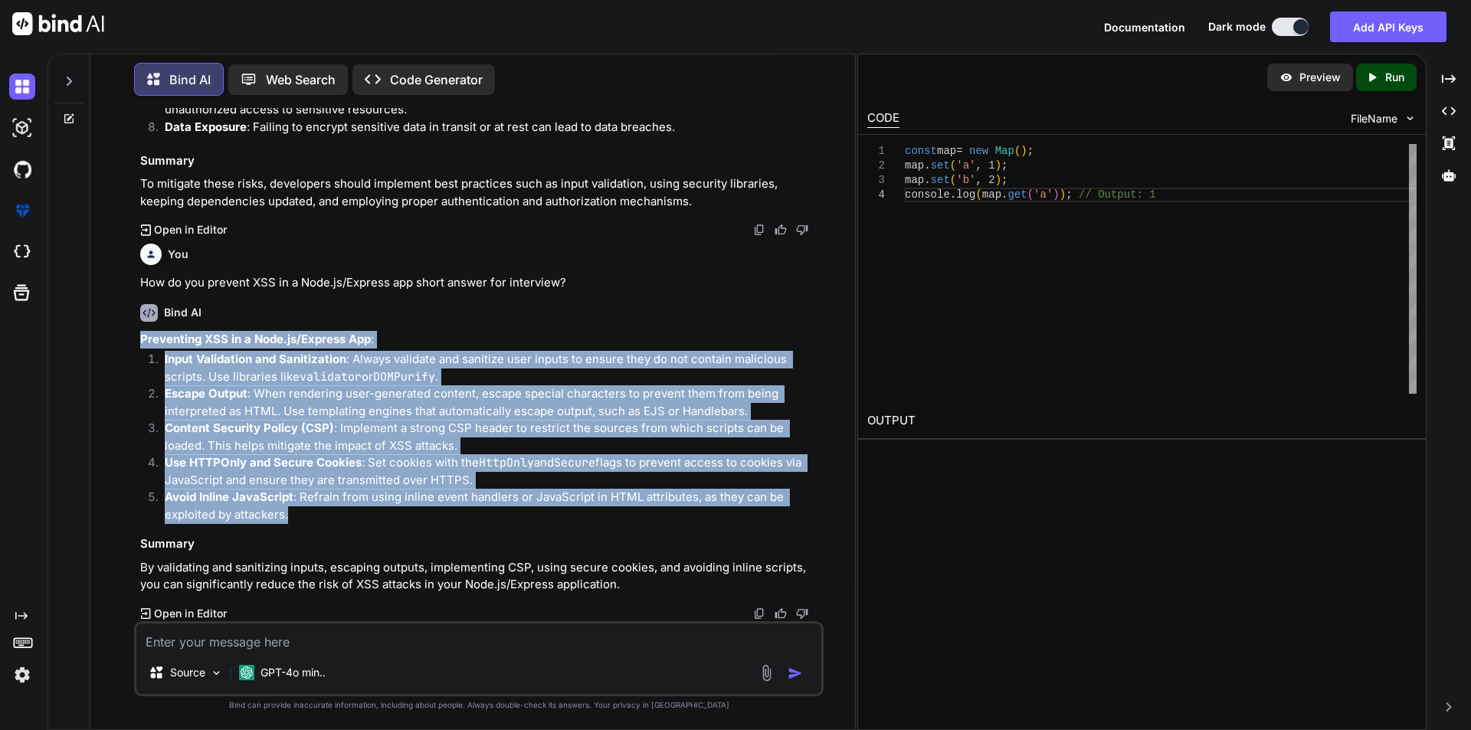
drag, startPoint x: 298, startPoint y: 512, endPoint x: 130, endPoint y: 338, distance: 241.7
click at [130, 338] on div "You What are template literals in ES6 short answer for interview? Bind AI Templ…" at bounding box center [479, 418] width 752 height 621
copy div "Preventing XSS in a Node.js/Express App : Input Validation and Sanitization : A…"
click at [281, 387] on p "Escape Output : When rendering user-generated content, escape special character…" at bounding box center [493, 402] width 656 height 34
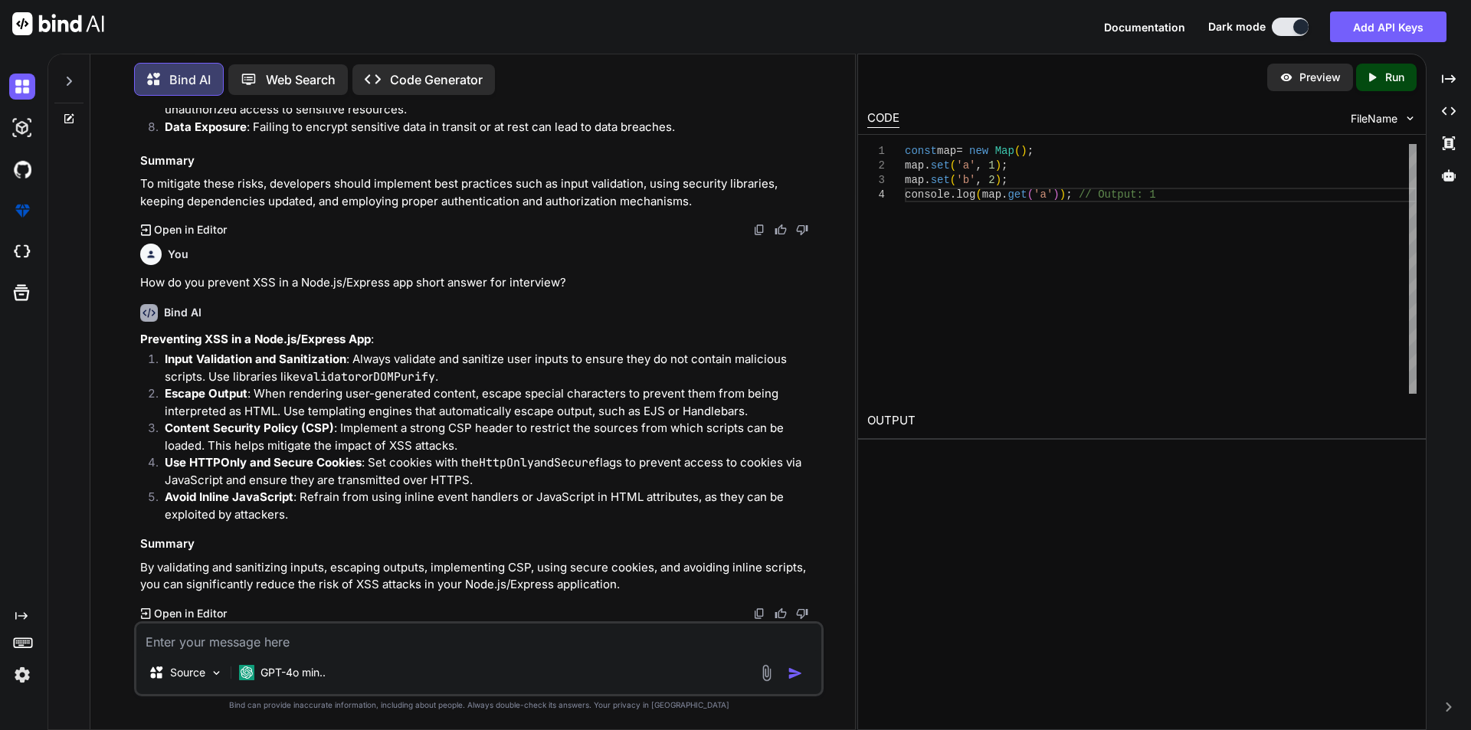
click at [358, 619] on div "Created with Pixso. Open in Editor" at bounding box center [480, 613] width 680 height 15
click at [339, 647] on textarea at bounding box center [478, 638] width 685 height 28
paste textarea "How do you handle rate limiting in Node.js APIs short answer for interview?"
type textarea "How do you handle rate limiting in Node.js APIs short answer for interview?"
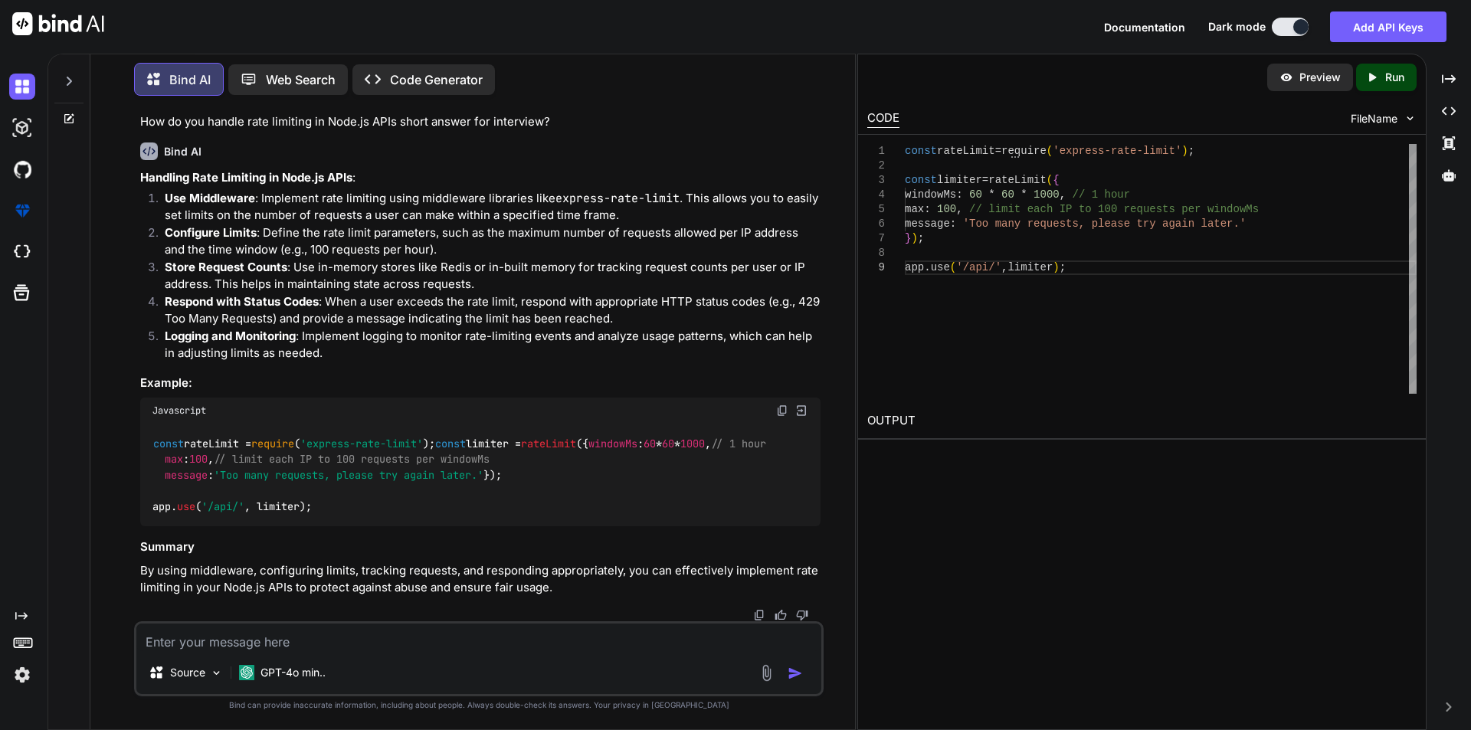
scroll to position [7379, 0]
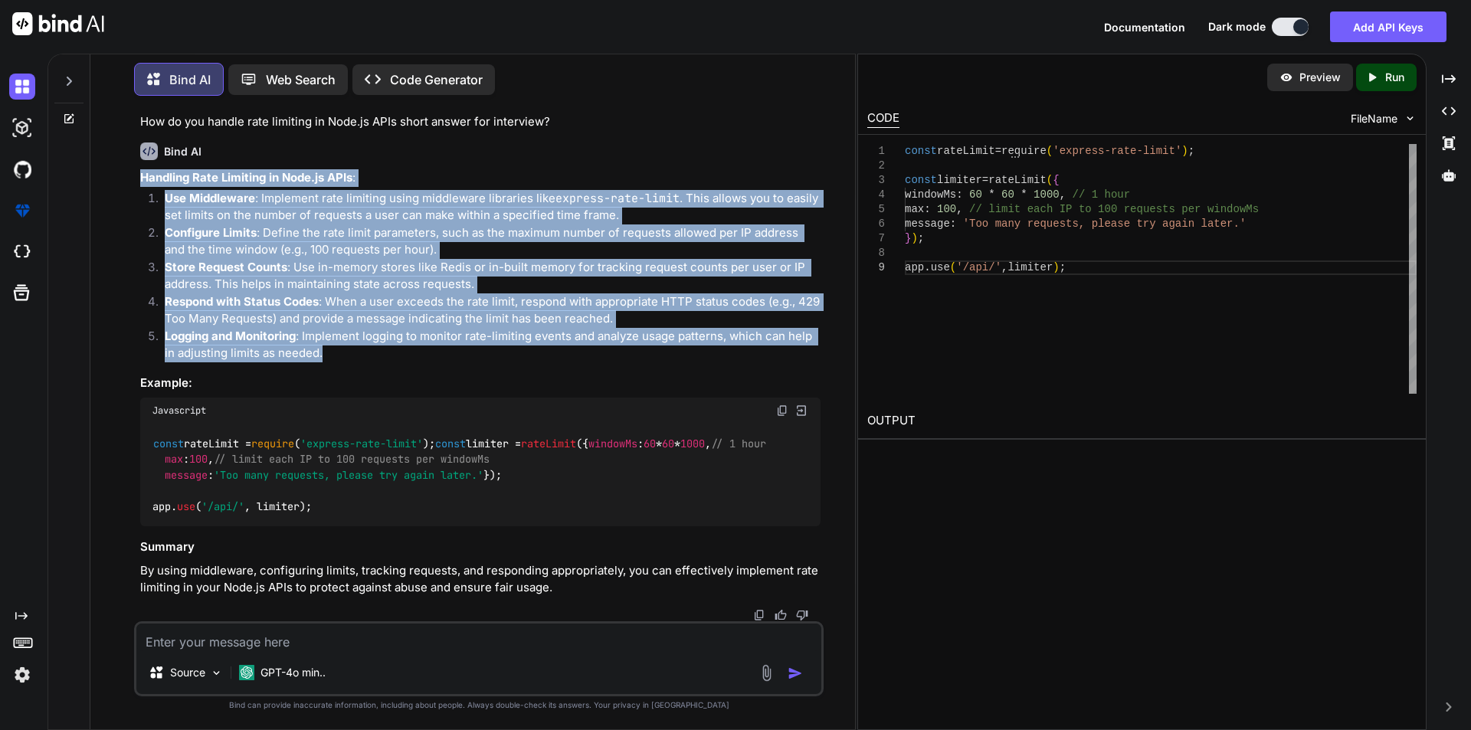
drag, startPoint x: 326, startPoint y: 518, endPoint x: 122, endPoint y: 339, distance: 271.5
click at [122, 339] on div "You What are template literals in ES6 short answer for interview? Bind AI Templ…" at bounding box center [479, 418] width 752 height 621
copy div "Handling Rate Limiting in Node.js APIs : Use Middleware : Implement rate limiti…"
click at [317, 328] on p "Respond with Status Codes : When a user exceeds the rate limit, respond with ap…" at bounding box center [493, 310] width 656 height 34
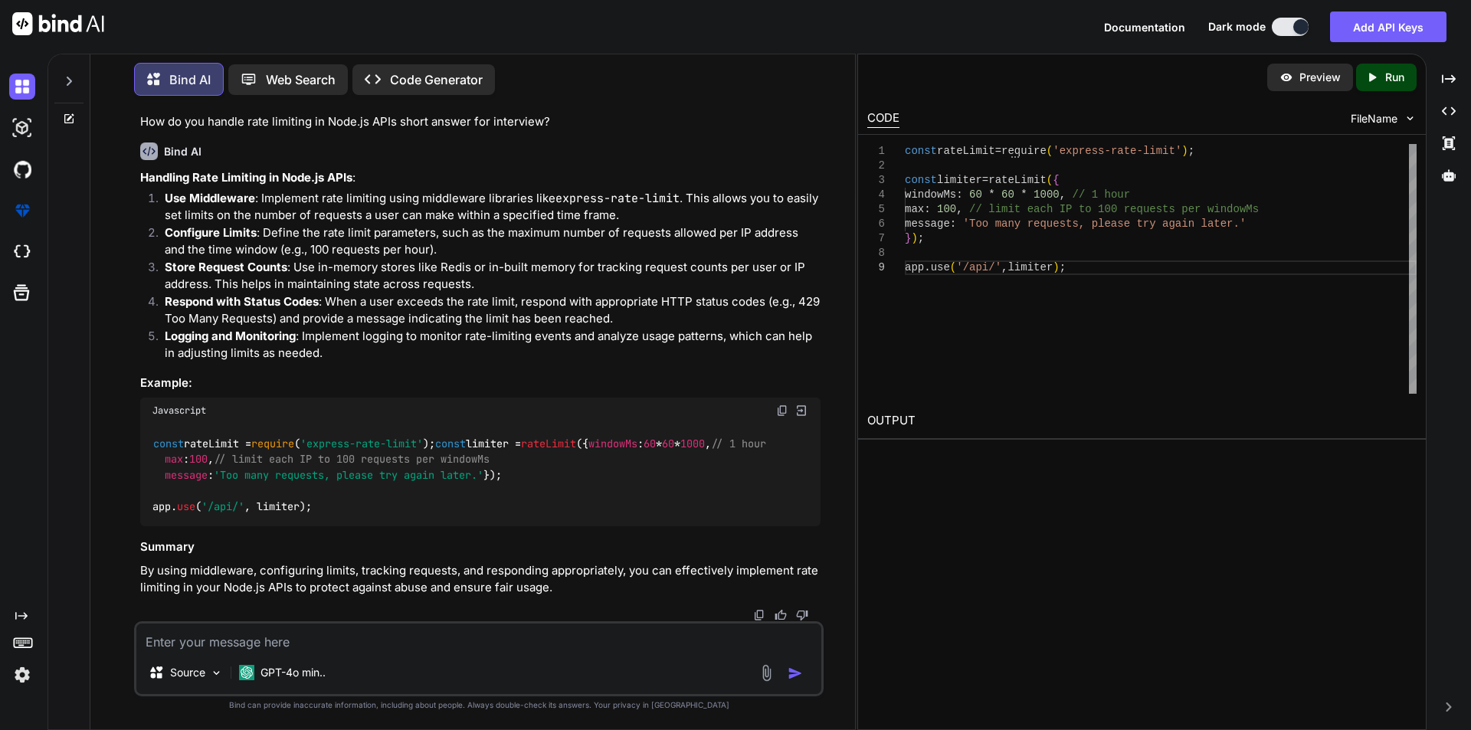
scroll to position [7609, 0]
